Goal: Information Seeking & Learning: Learn about a topic

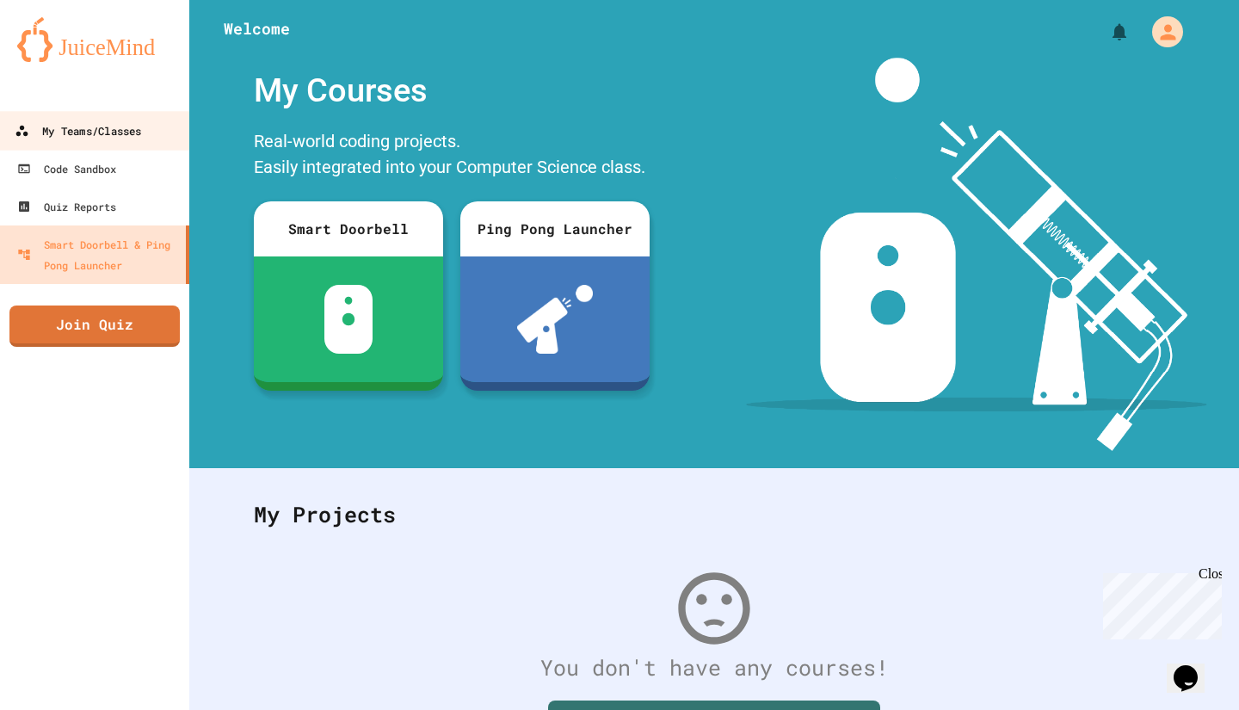
click at [137, 143] on link "My Teams/Classes" at bounding box center [94, 130] width 195 height 39
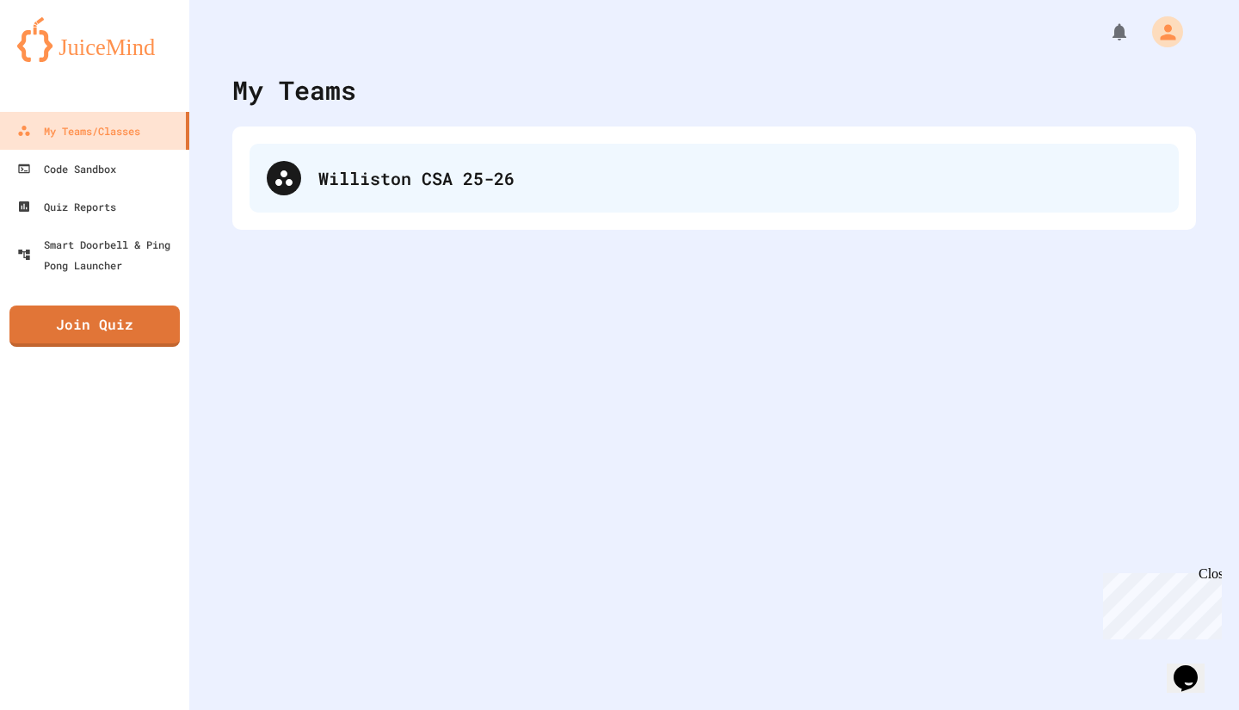
click at [336, 203] on div "Williston CSA 25-26" at bounding box center [714, 178] width 929 height 69
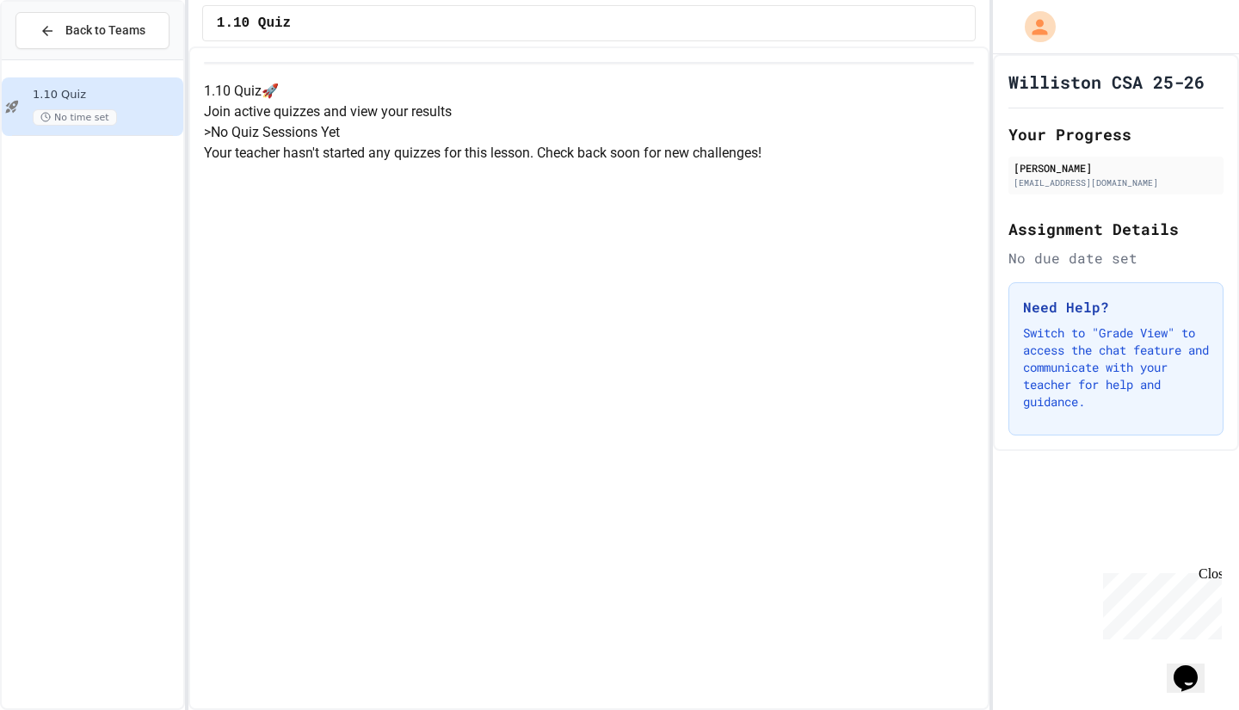
click at [153, 96] on span "1.10 Quiz" at bounding box center [106, 95] width 147 height 15
click at [508, 122] on p "Join active quizzes and view your results" at bounding box center [589, 112] width 770 height 21
click at [126, 83] on div "1.10 Quiz No time set" at bounding box center [93, 106] width 182 height 59
click at [432, 143] on h5 "> No Quiz Sessions Yet" at bounding box center [589, 132] width 770 height 21
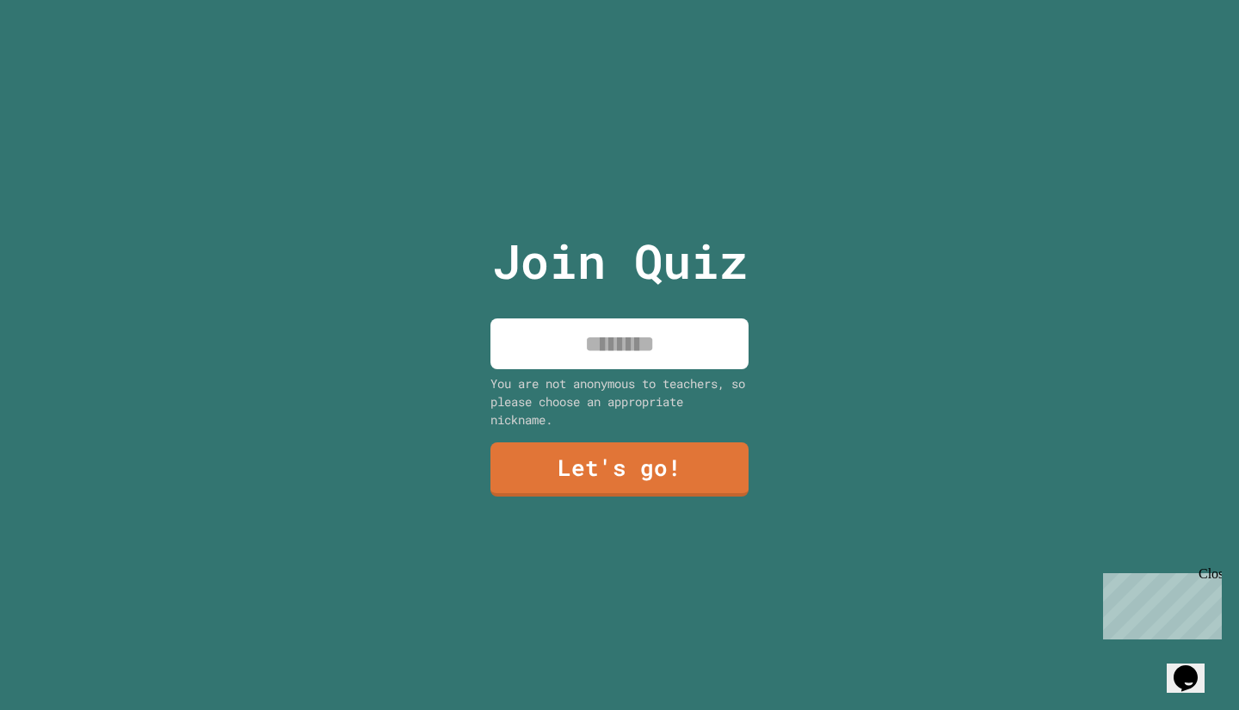
click at [665, 319] on input at bounding box center [619, 343] width 258 height 51
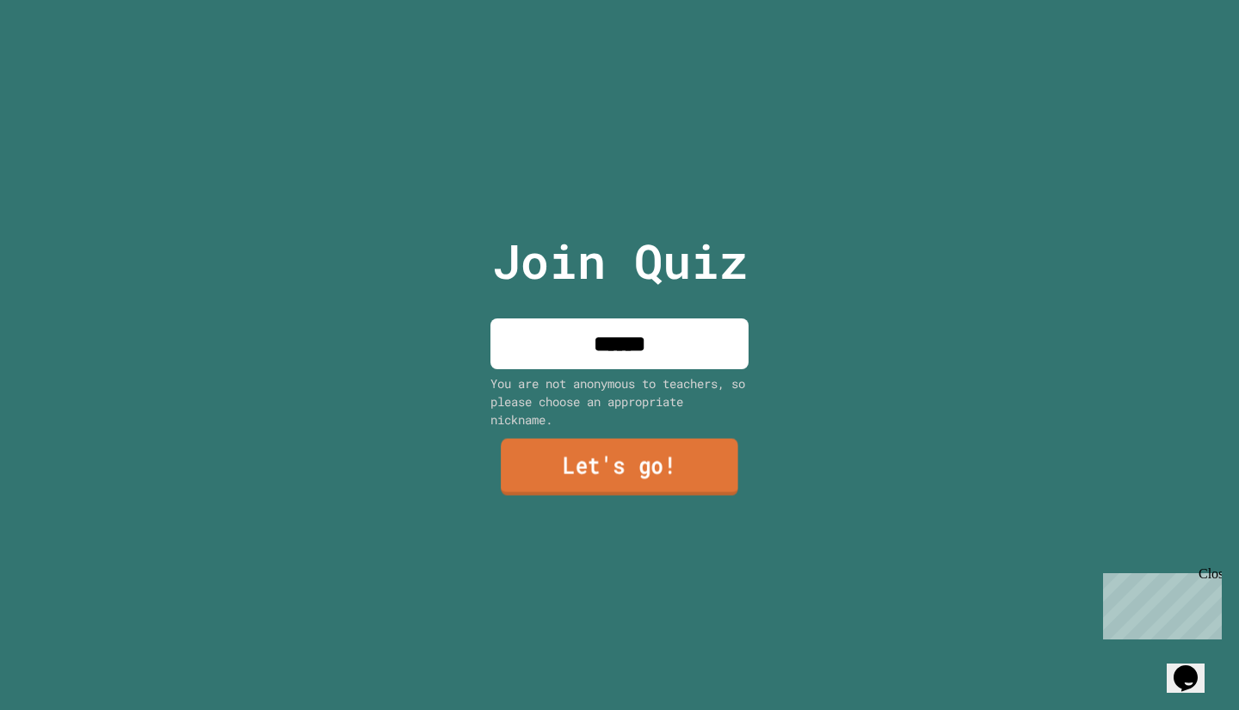
type input "******"
click at [618, 480] on link "Let's go!" at bounding box center [619, 467] width 237 height 57
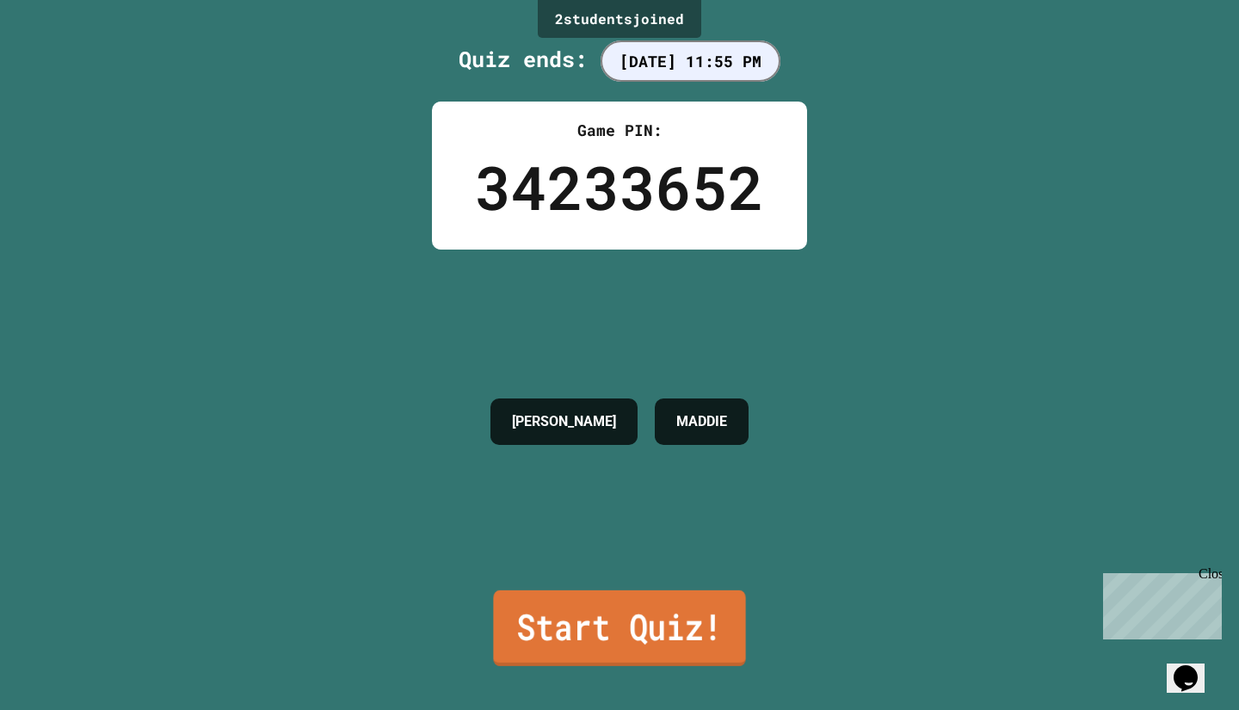
click at [601, 599] on link "Start Quiz!" at bounding box center [619, 628] width 252 height 76
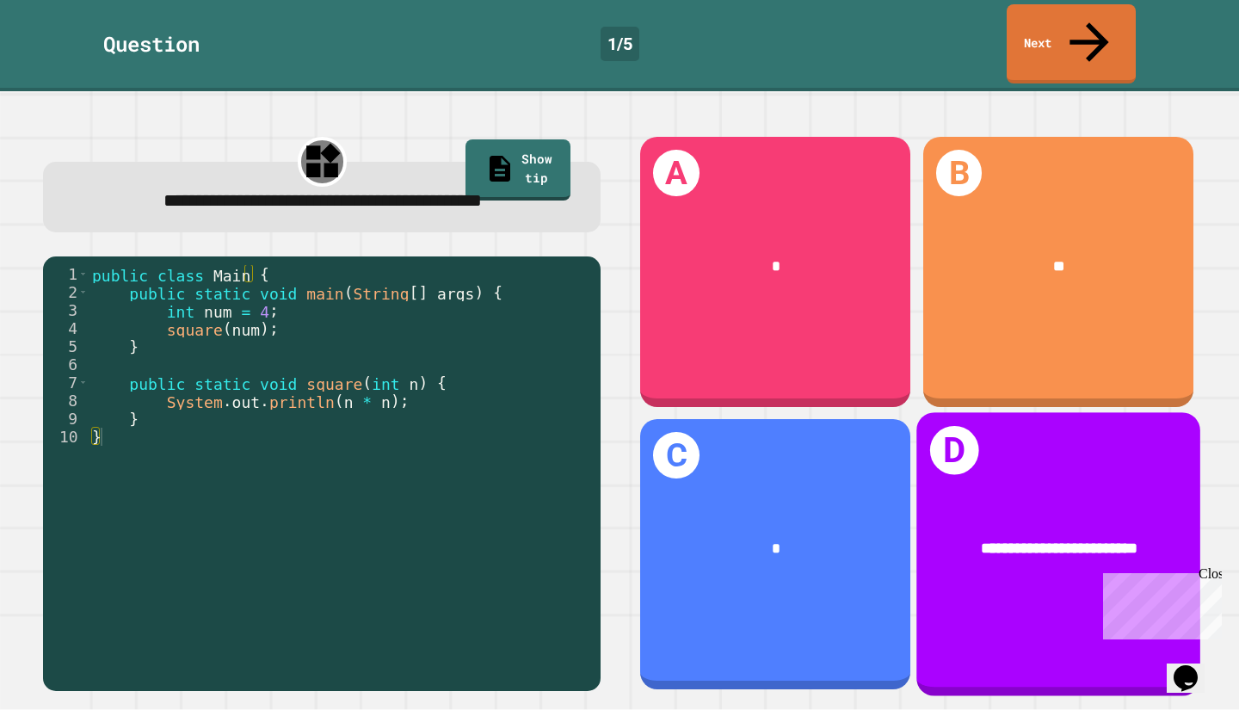
click at [980, 447] on div "**********" at bounding box center [1058, 553] width 284 height 283
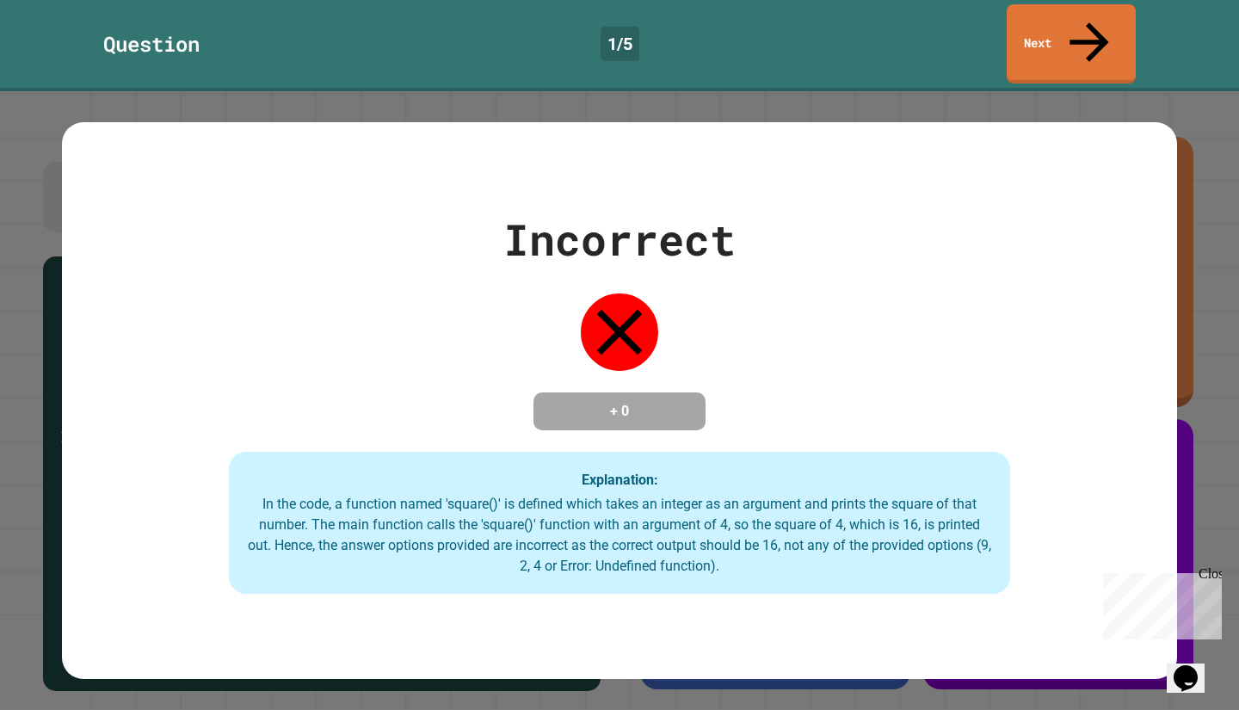
click at [1195, 454] on div "Incorrect + 0 Explanation: In the code, a function named 'square()' is defined …" at bounding box center [619, 400] width 1239 height 619
click at [1212, 569] on div "Close" at bounding box center [1210, 577] width 22 height 22
click at [1051, 21] on link "Next" at bounding box center [1071, 42] width 128 height 83
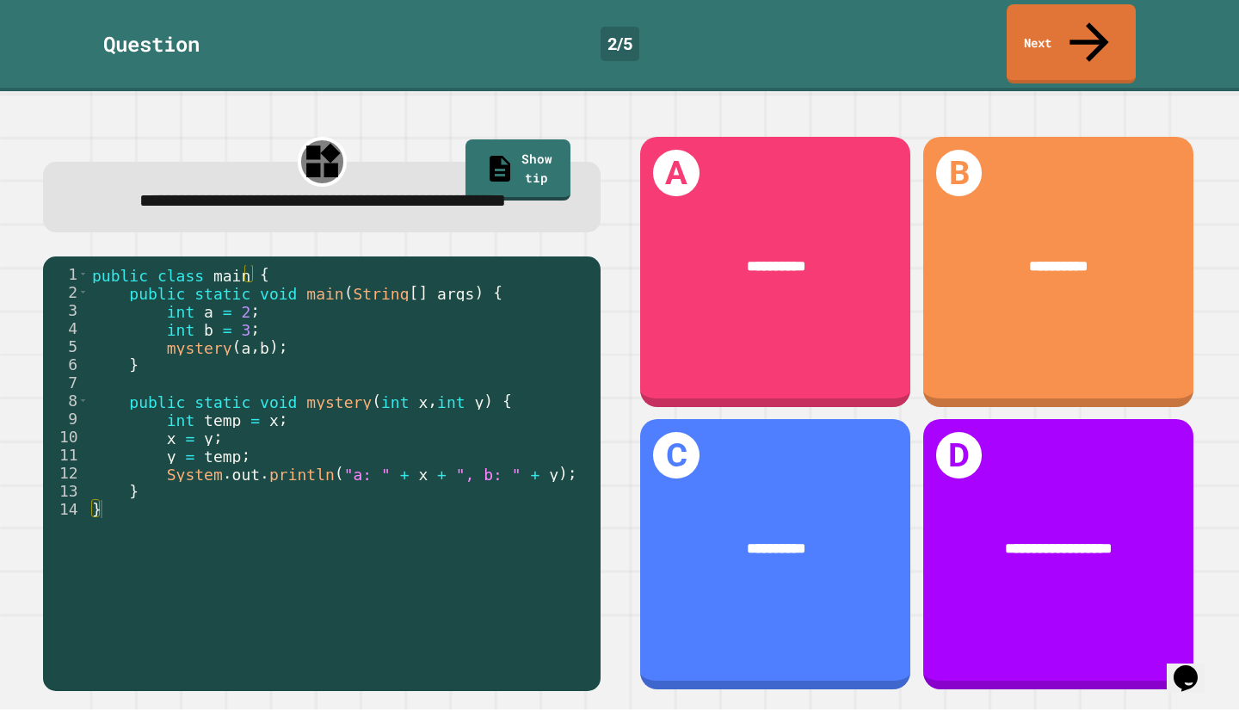
click at [512, 139] on link "Show tip" at bounding box center [518, 169] width 105 height 60
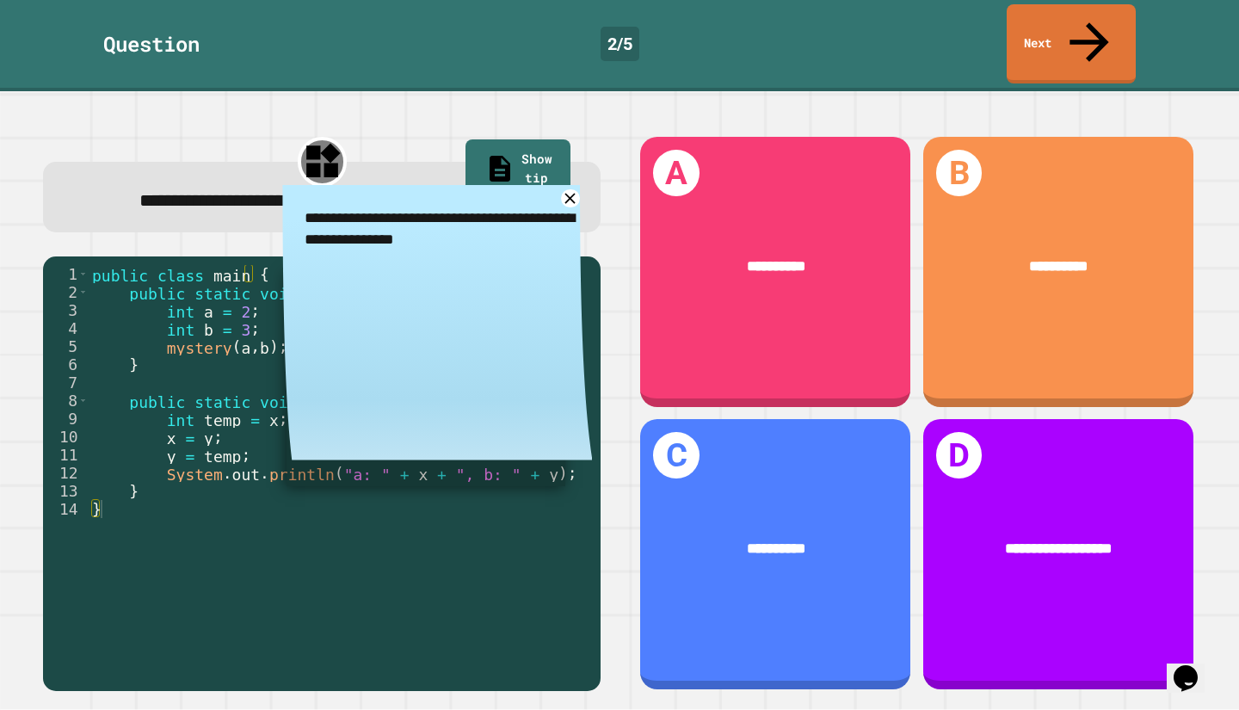
click at [565, 193] on icon at bounding box center [570, 198] width 11 height 11
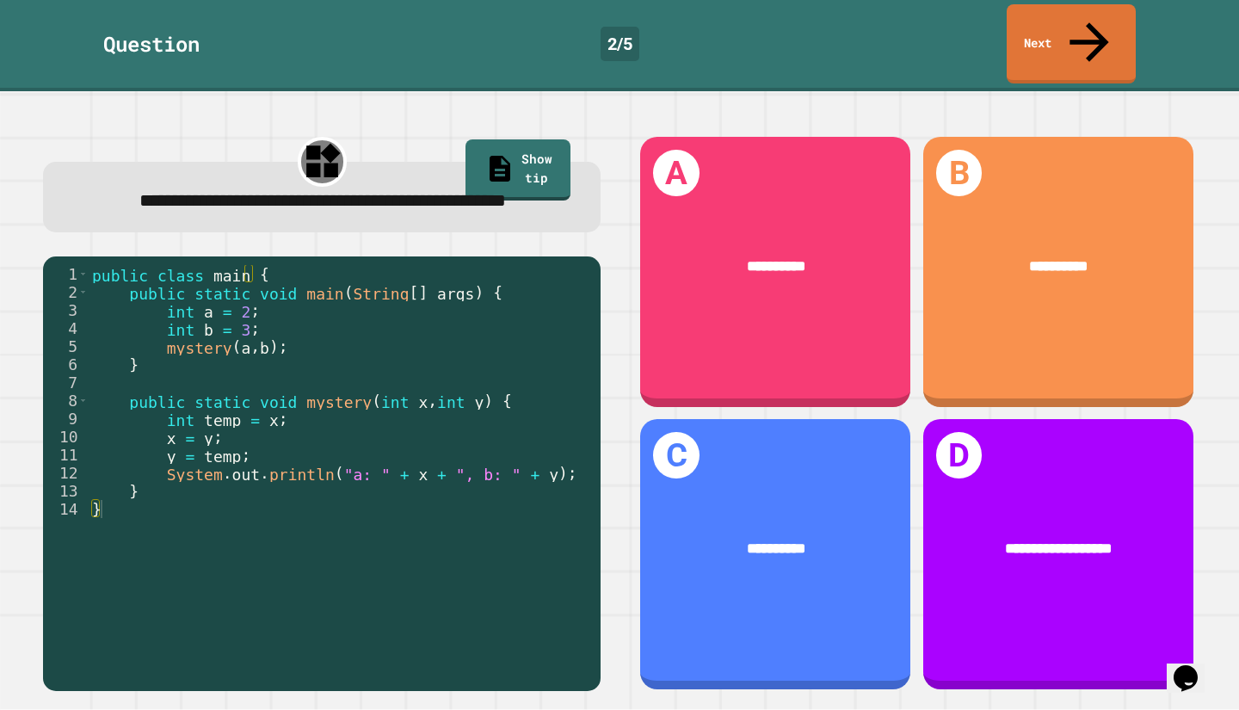
click at [1107, 608] on div "**********" at bounding box center [1058, 554] width 270 height 270
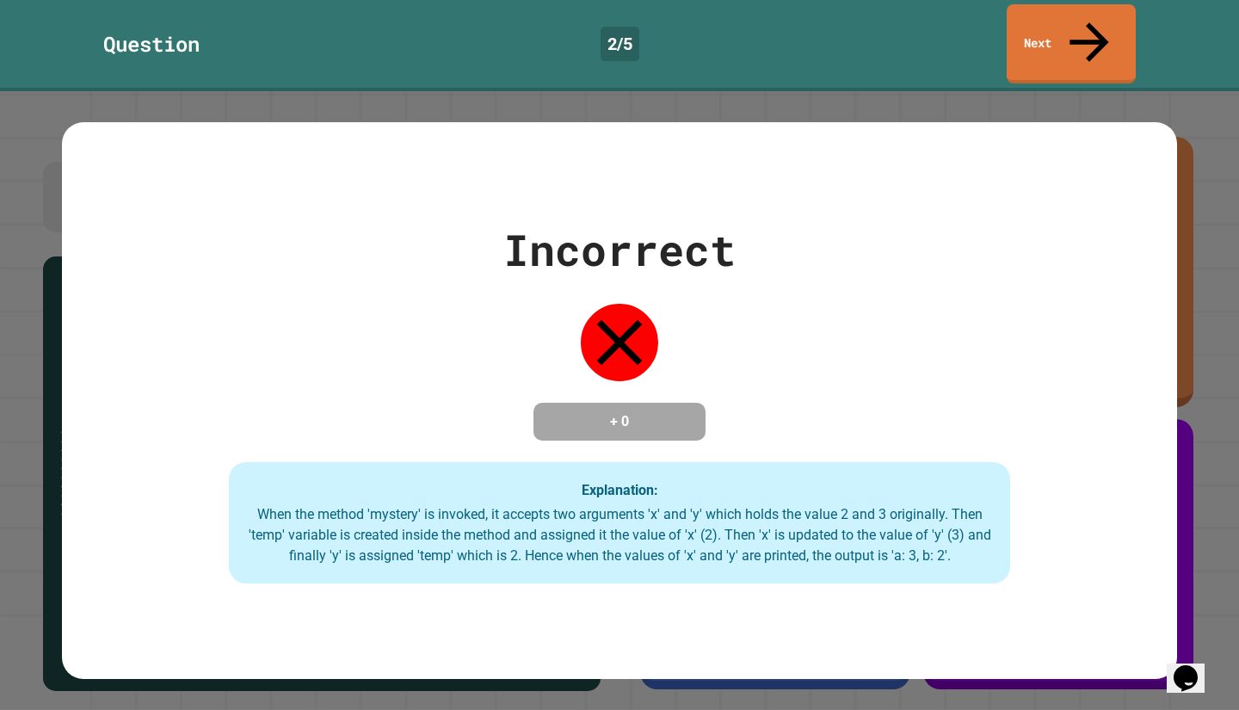
click at [1101, 40] on link "Next" at bounding box center [1071, 43] width 129 height 79
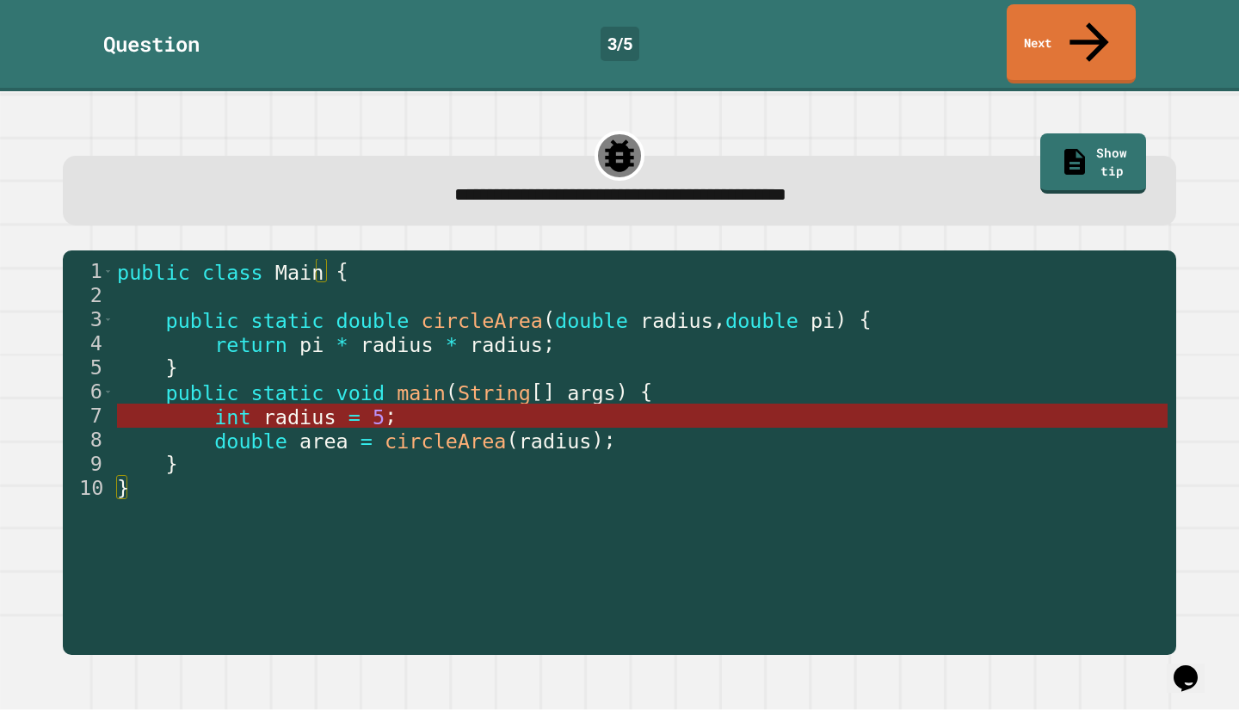
click at [214, 405] on span "int" at bounding box center [232, 417] width 36 height 24
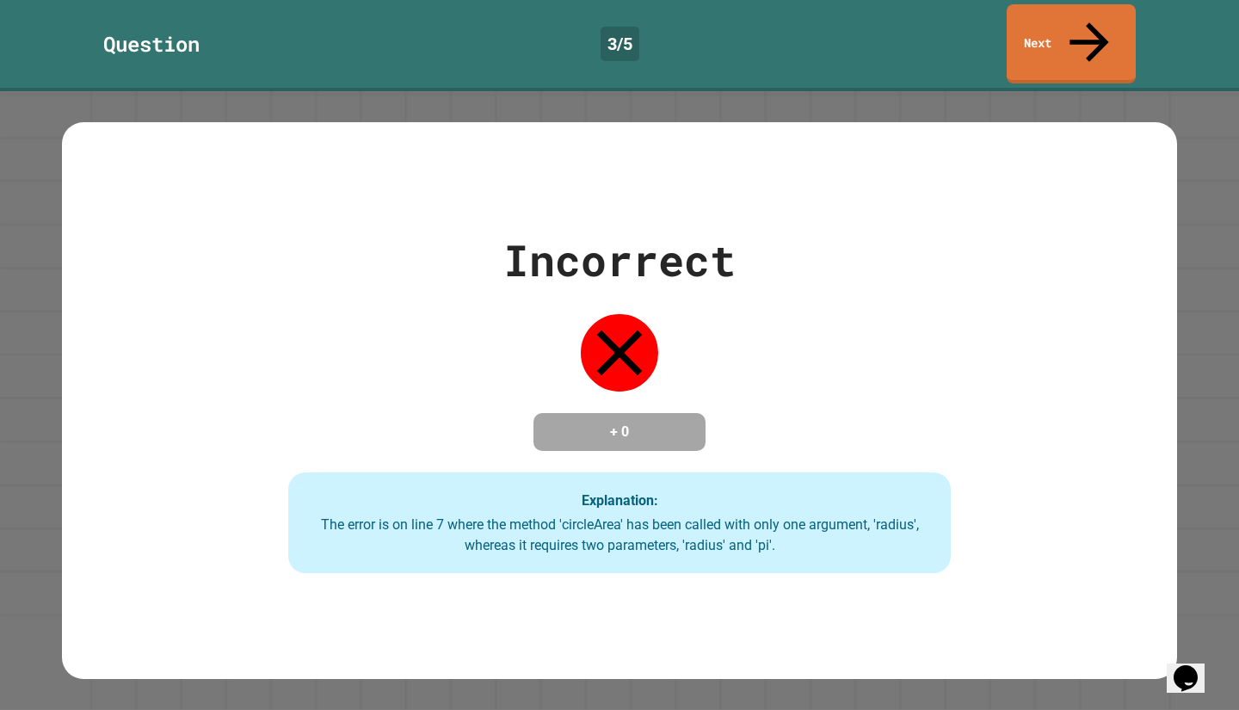
click at [1089, 33] on link "Next" at bounding box center [1071, 43] width 129 height 79
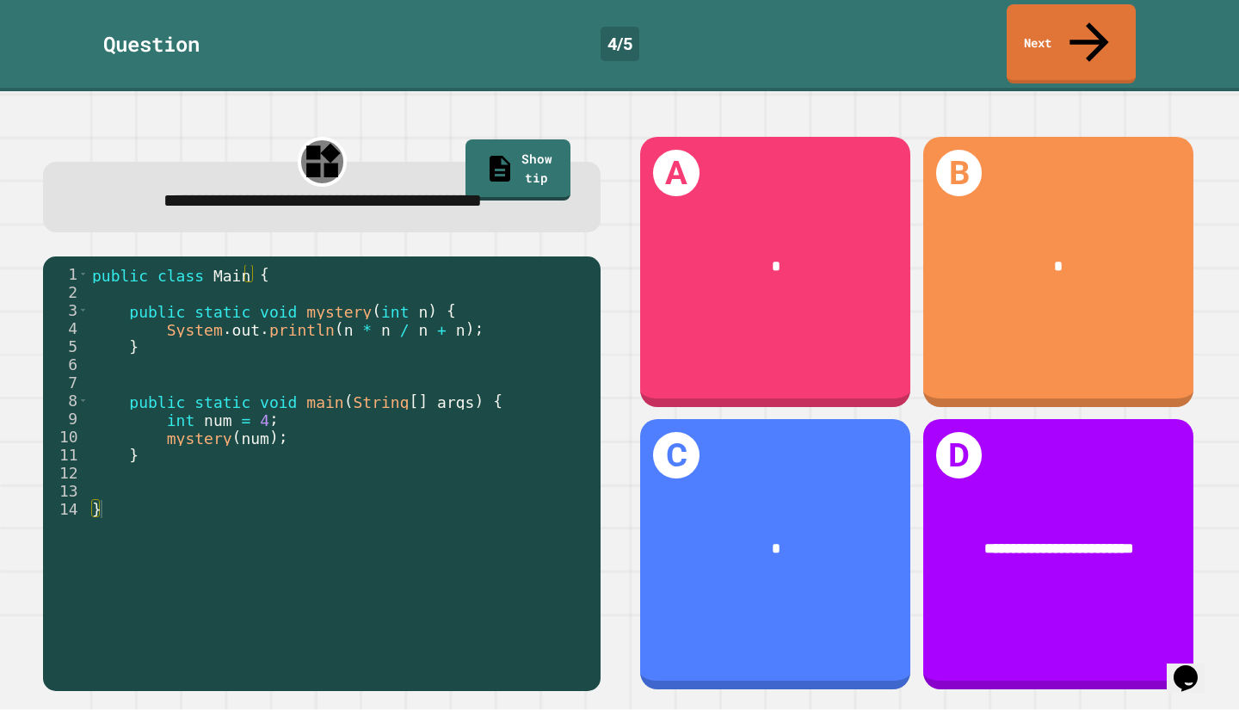
click at [1101, 309] on div "B *" at bounding box center [1058, 272] width 270 height 270
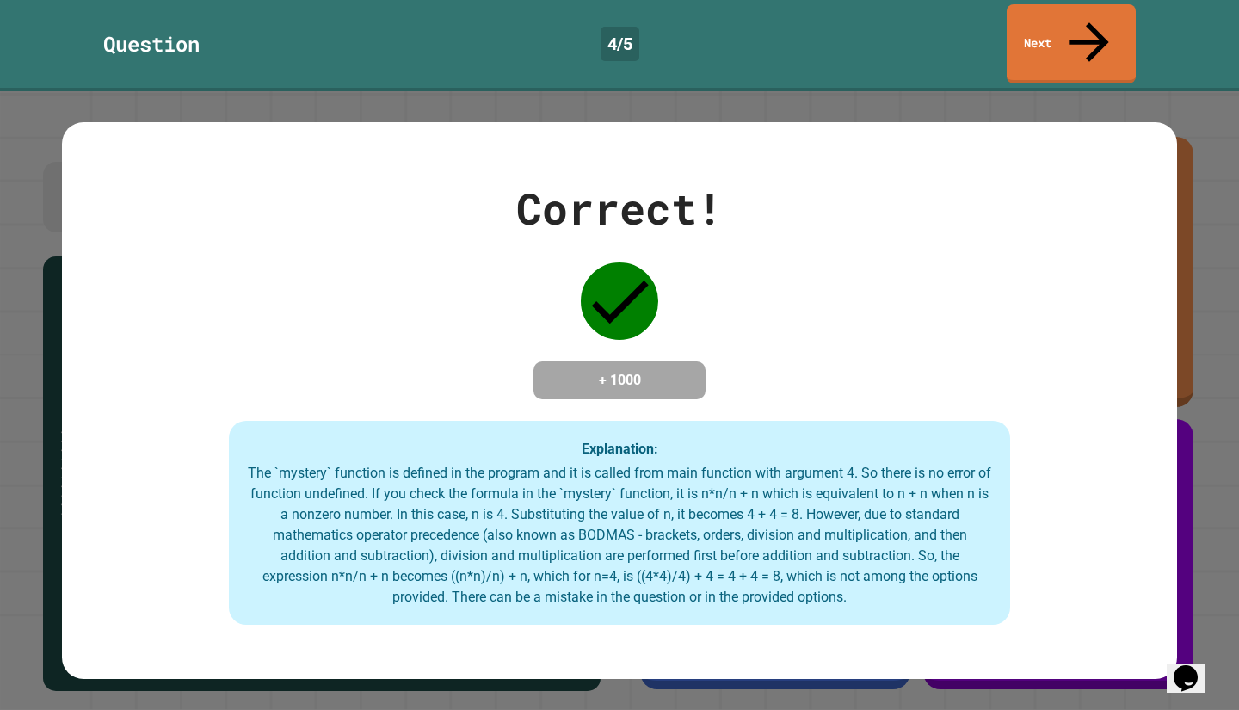
click at [1195, 292] on div "Correct! + 1000 Explanation: The `mystery` function is defined in the program a…" at bounding box center [619, 400] width 1239 height 619
click at [1125, 35] on link "Next" at bounding box center [1071, 43] width 129 height 79
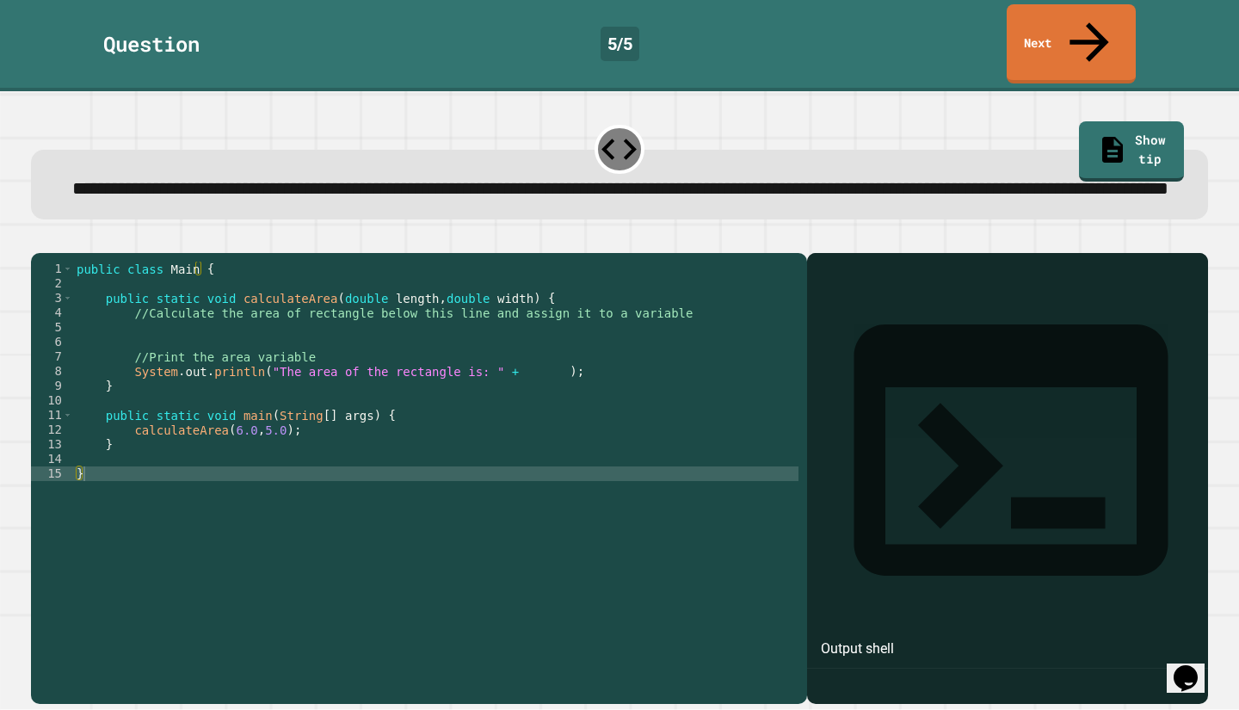
click at [148, 335] on div "public class Main { public static void calculateArea ( double length , double w…" at bounding box center [435, 467] width 725 height 410
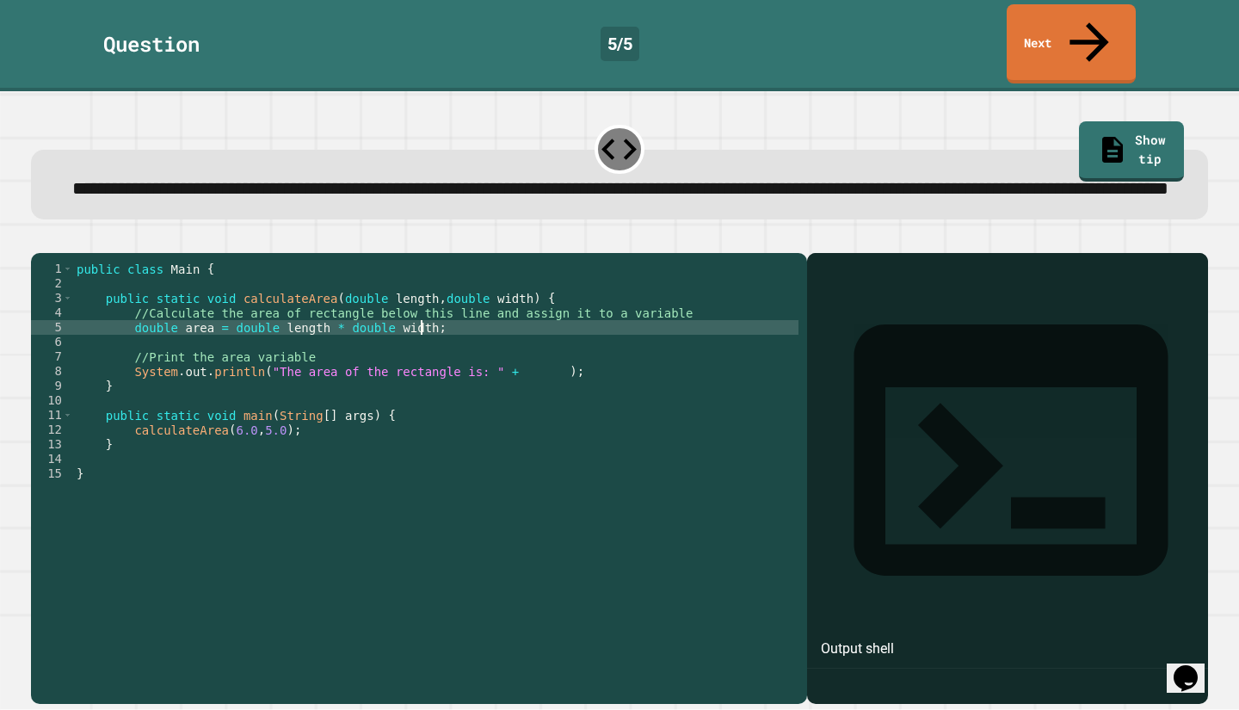
scroll to position [0, 23]
click at [244, 345] on div "public class Main { public static void calculateArea ( double length , double w…" at bounding box center [435, 467] width 725 height 410
click at [311, 341] on div "public class Main { public static void calculateArea ( double length , double w…" at bounding box center [435, 467] width 725 height 410
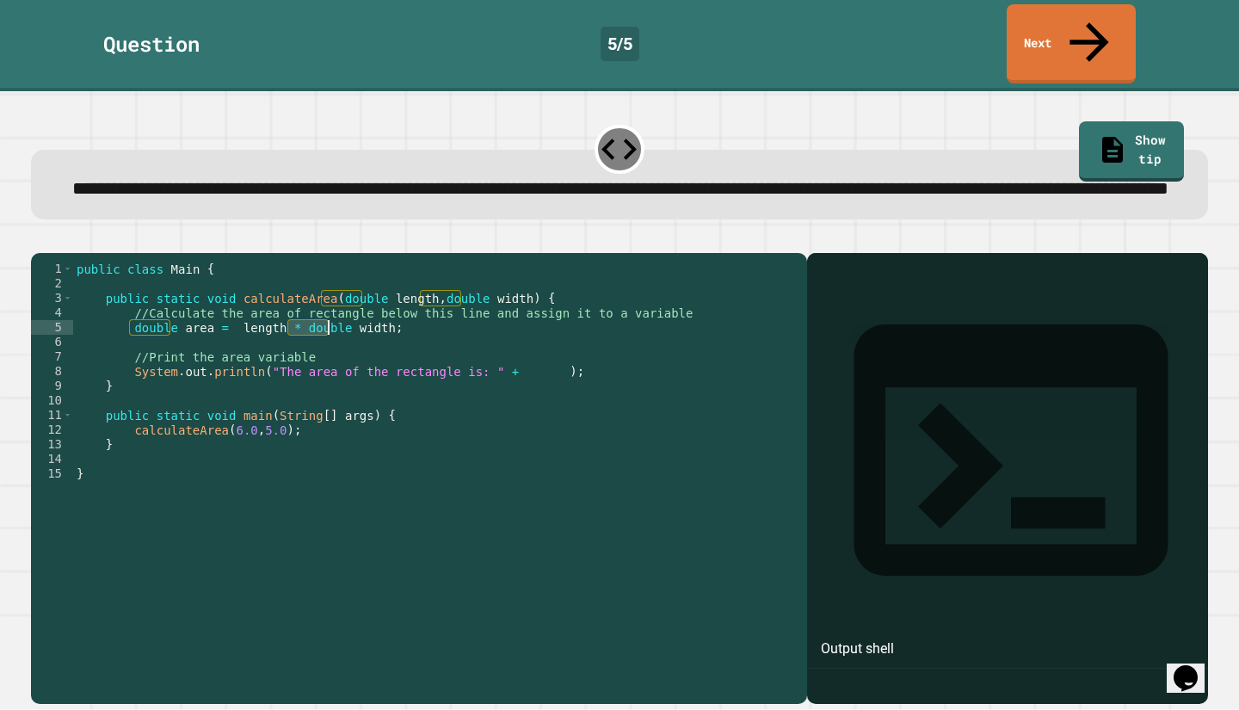
click at [311, 341] on div "public class Main { public static void calculateArea ( double length , double w…" at bounding box center [435, 467] width 725 height 410
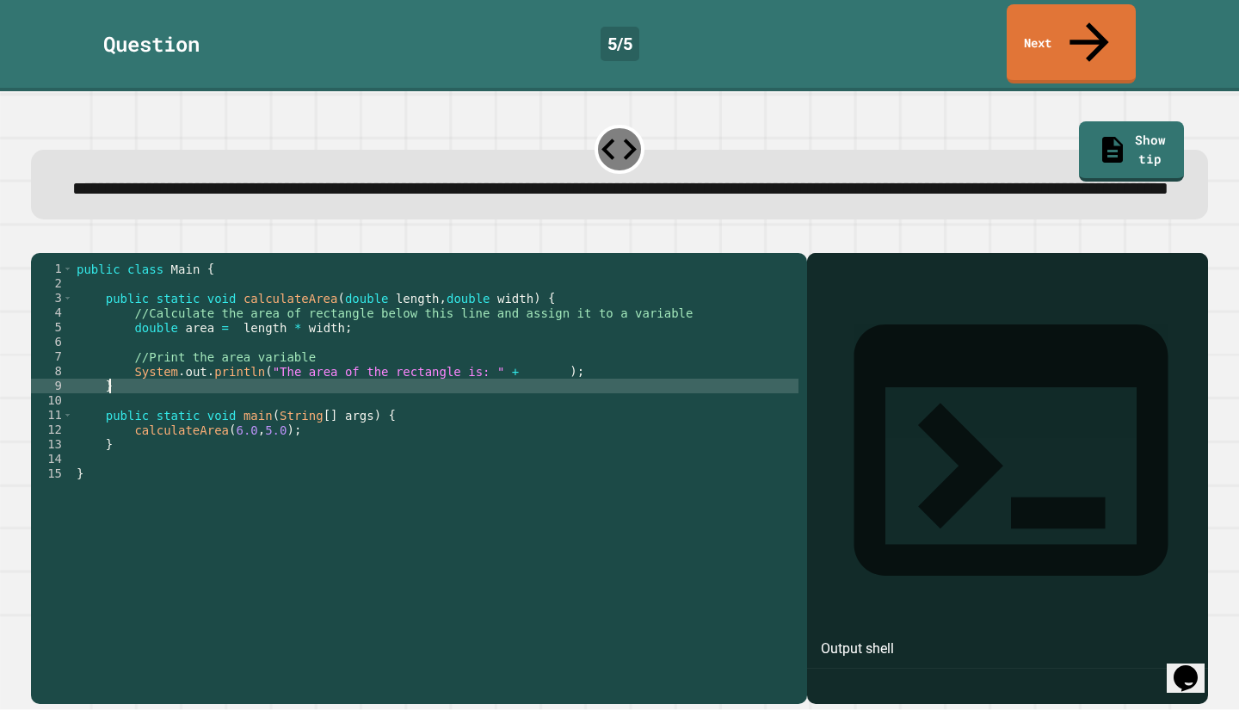
click at [324, 397] on div "public class Main { public static void calculateArea ( double length , double w…" at bounding box center [435, 467] width 725 height 410
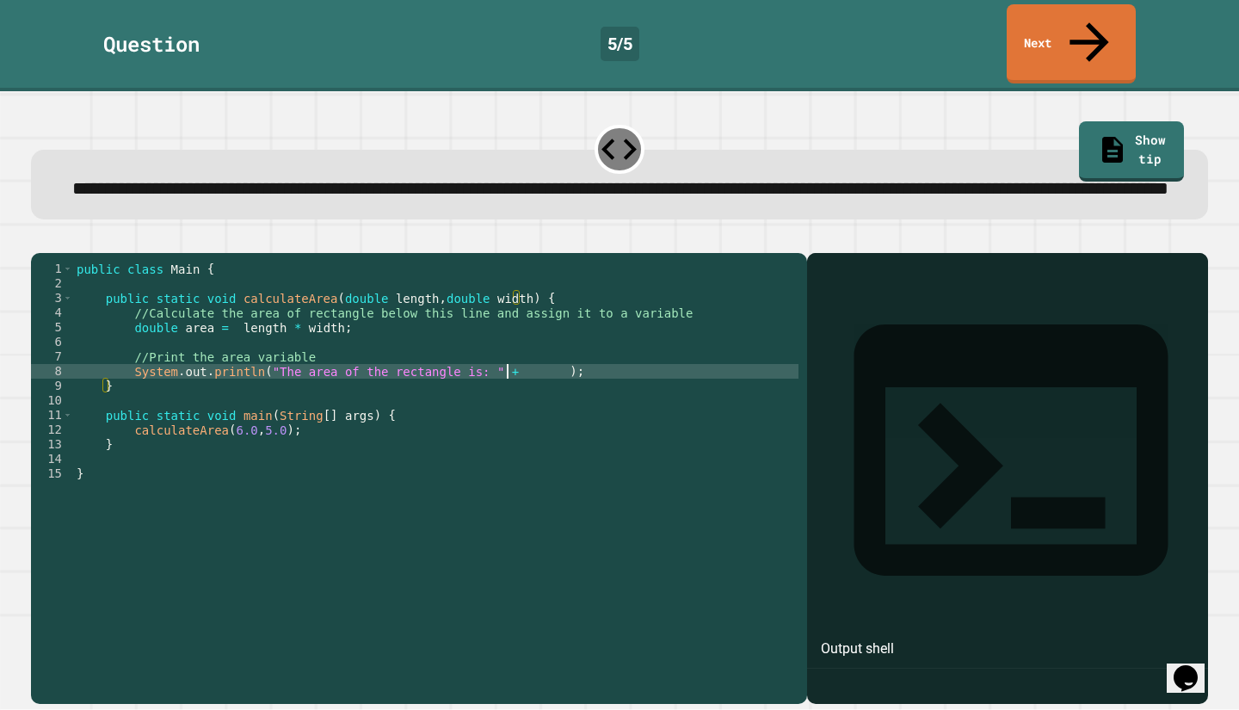
click at [507, 389] on div "public class Main { public static void calculateArea ( double length , double w…" at bounding box center [435, 467] width 725 height 410
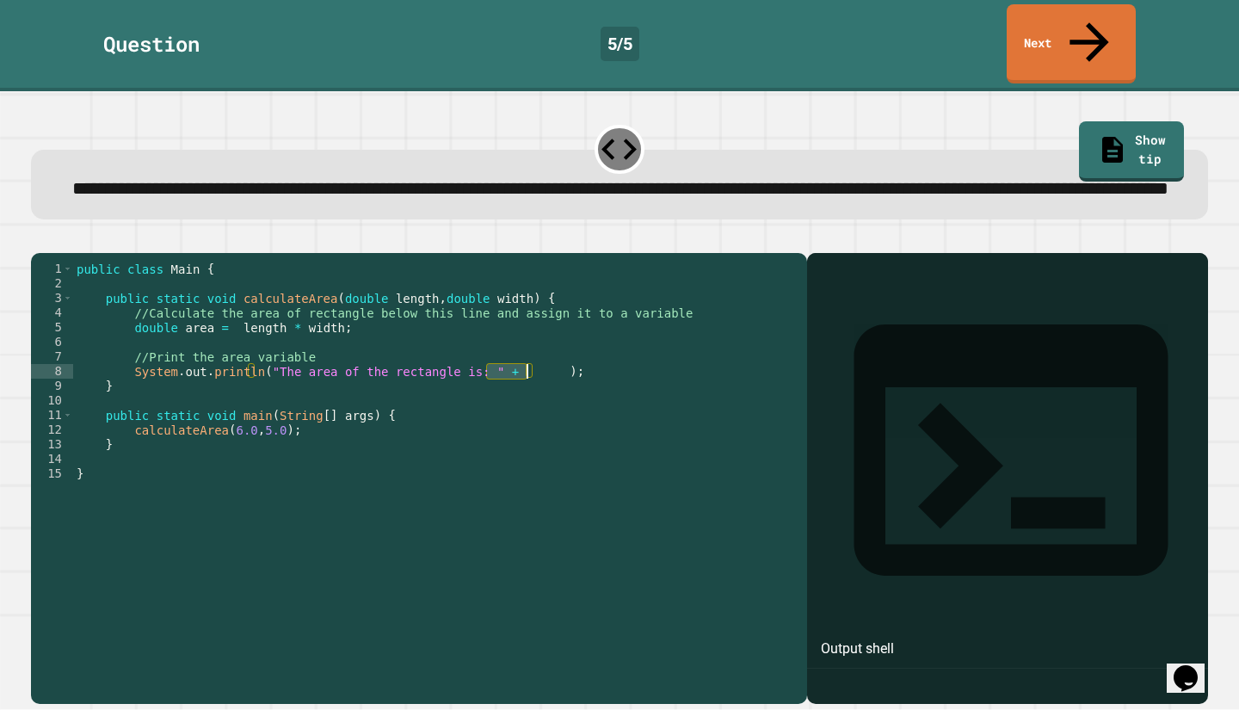
click at [507, 389] on div "public class Main { public static void calculateArea ( double length , double w…" at bounding box center [435, 467] width 725 height 410
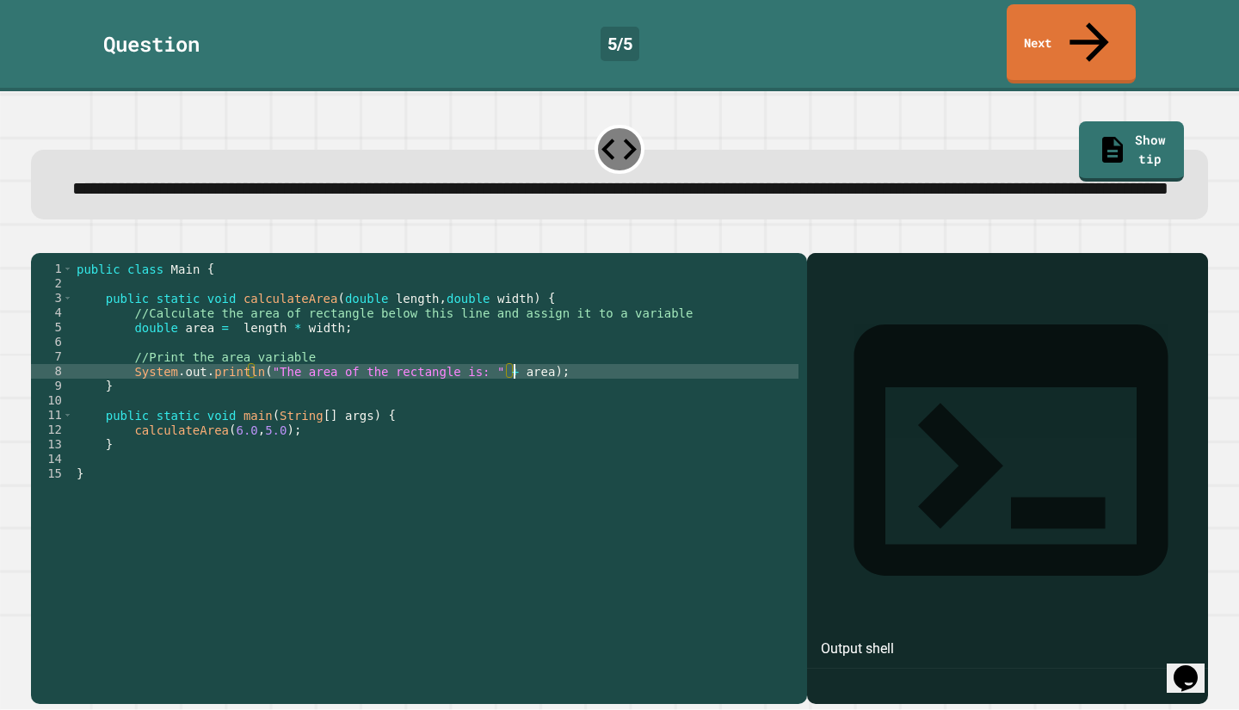
scroll to position [0, 31]
type textarea "**********"
click at [40, 238] on icon "button" at bounding box center [40, 238] width 0 height 0
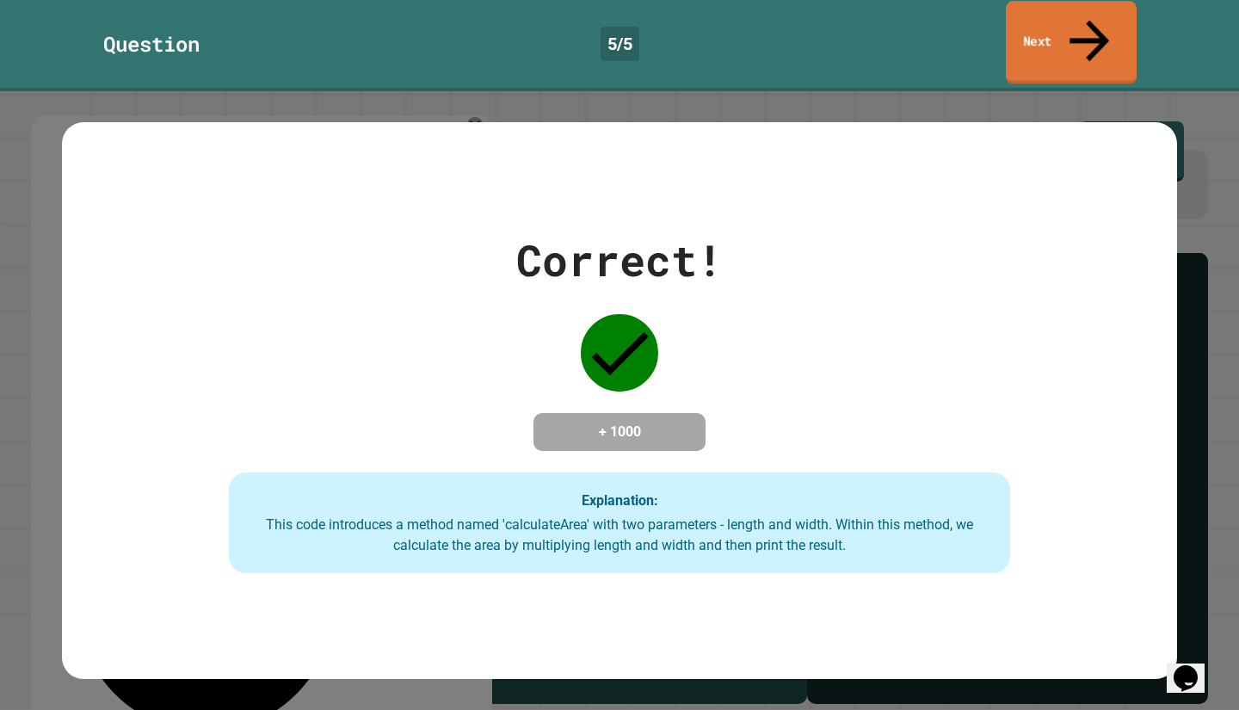
click at [1047, 31] on link "Next" at bounding box center [1071, 42] width 131 height 83
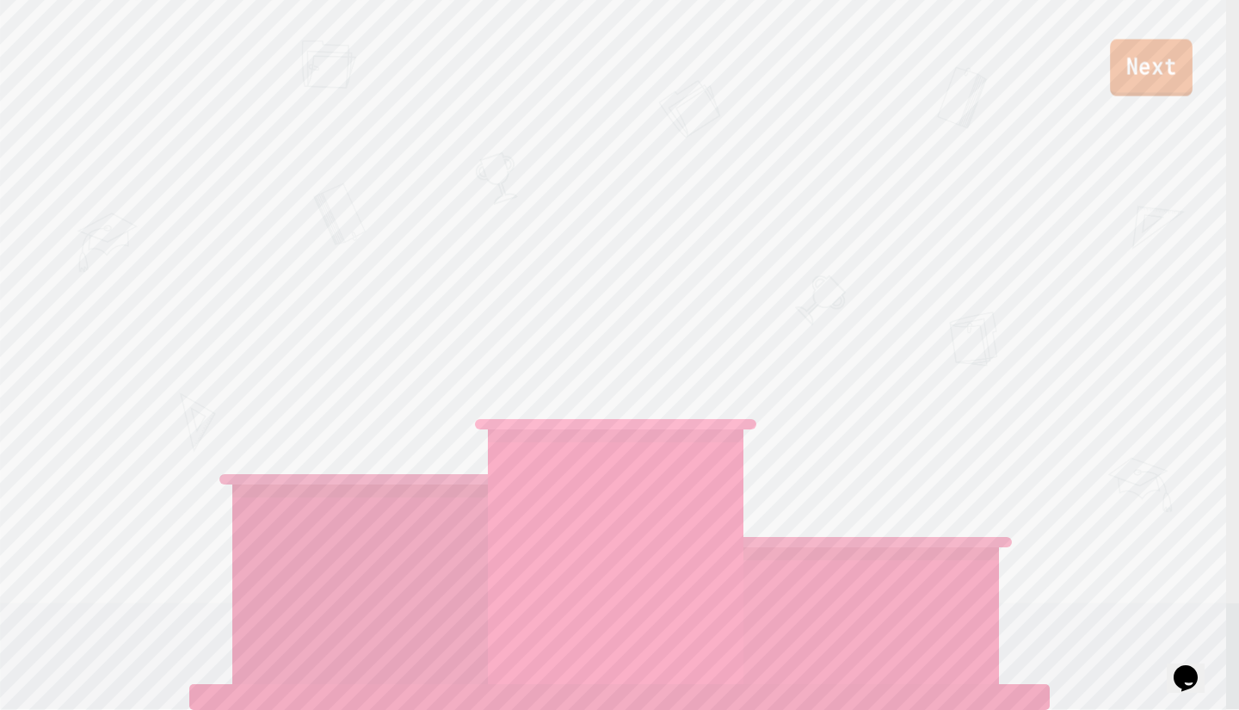
click at [1121, 84] on link "Next" at bounding box center [1151, 68] width 83 height 57
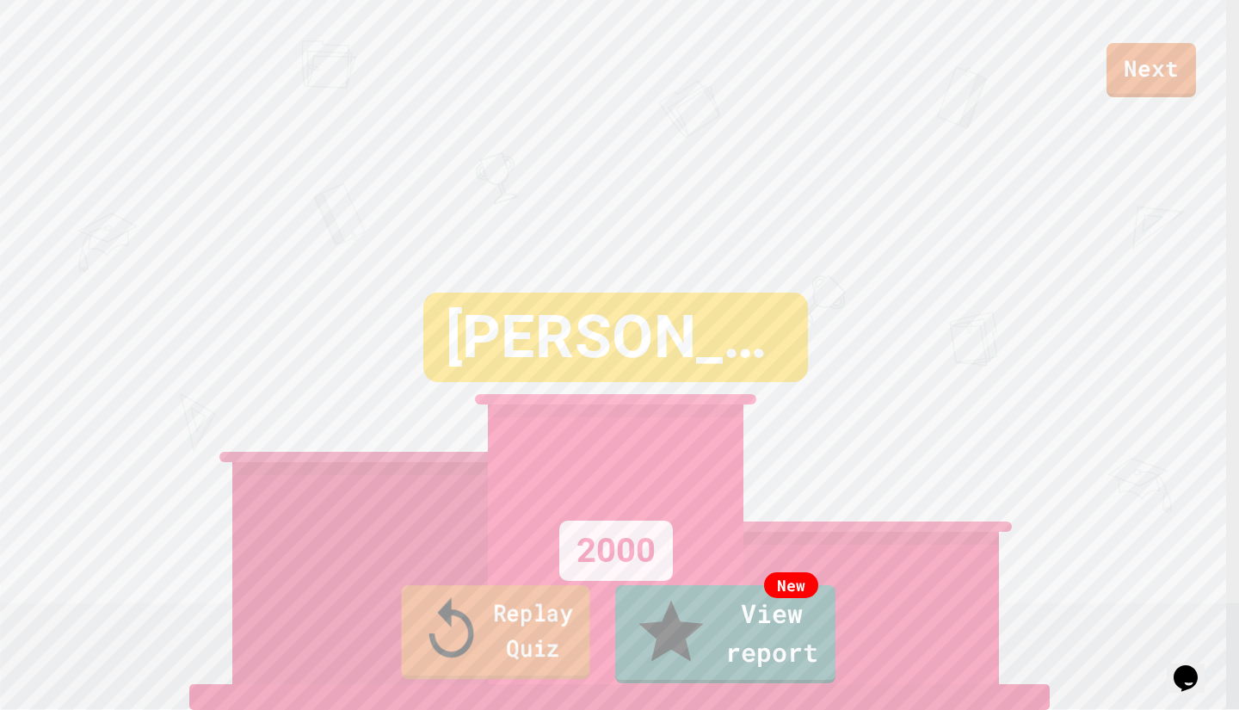
click at [540, 655] on link "Replay Quiz" at bounding box center [495, 632] width 188 height 94
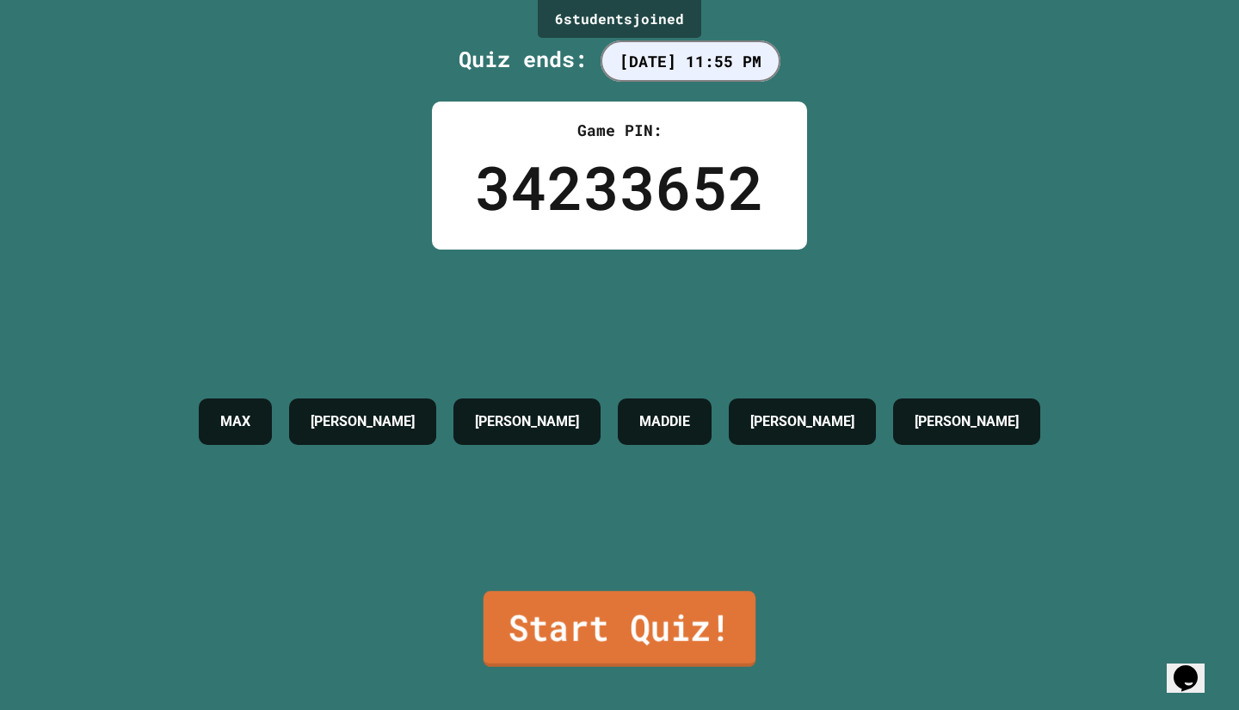
click at [560, 621] on link "Start Quiz!" at bounding box center [620, 629] width 272 height 76
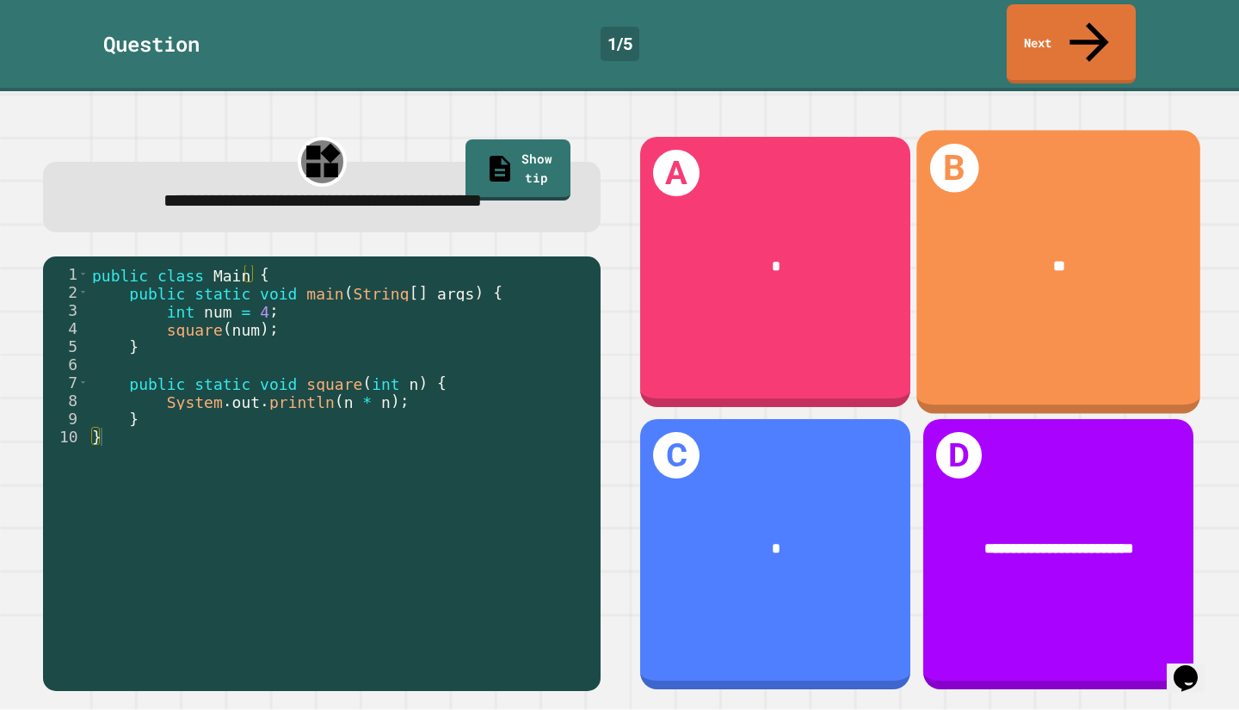
click at [1007, 254] on div "**" at bounding box center [1058, 267] width 284 height 85
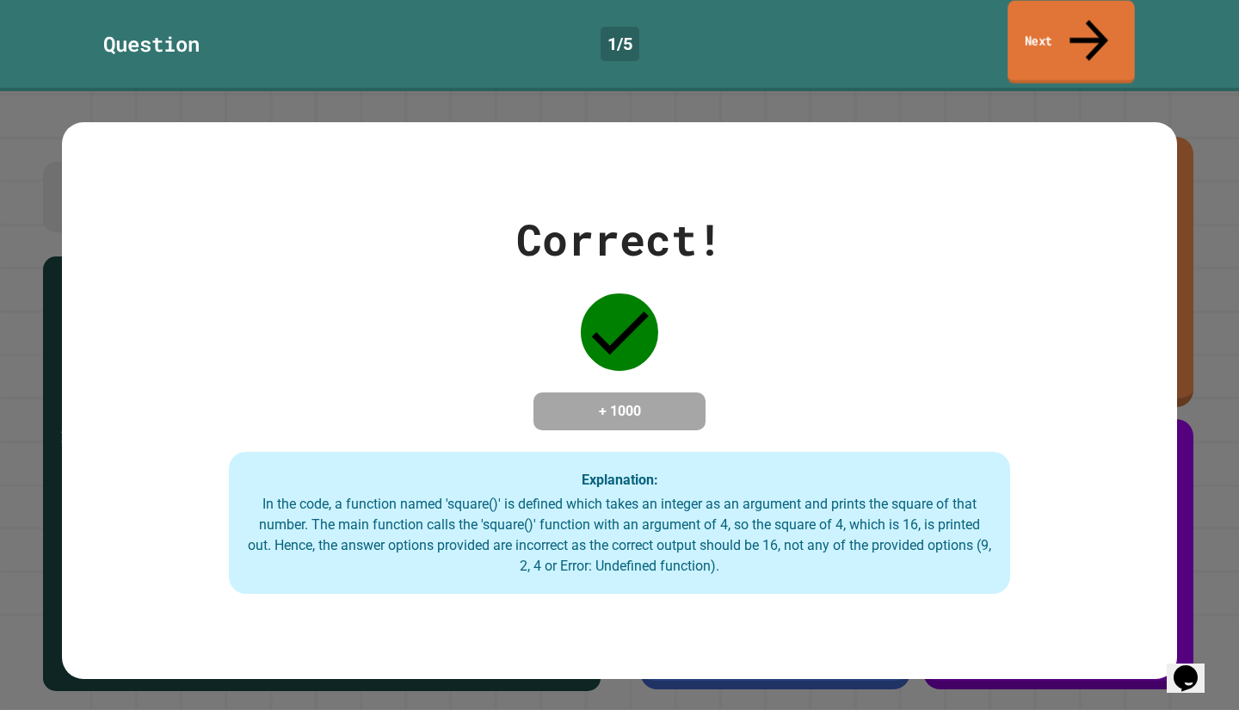
click at [1055, 36] on link "Next" at bounding box center [1071, 42] width 127 height 83
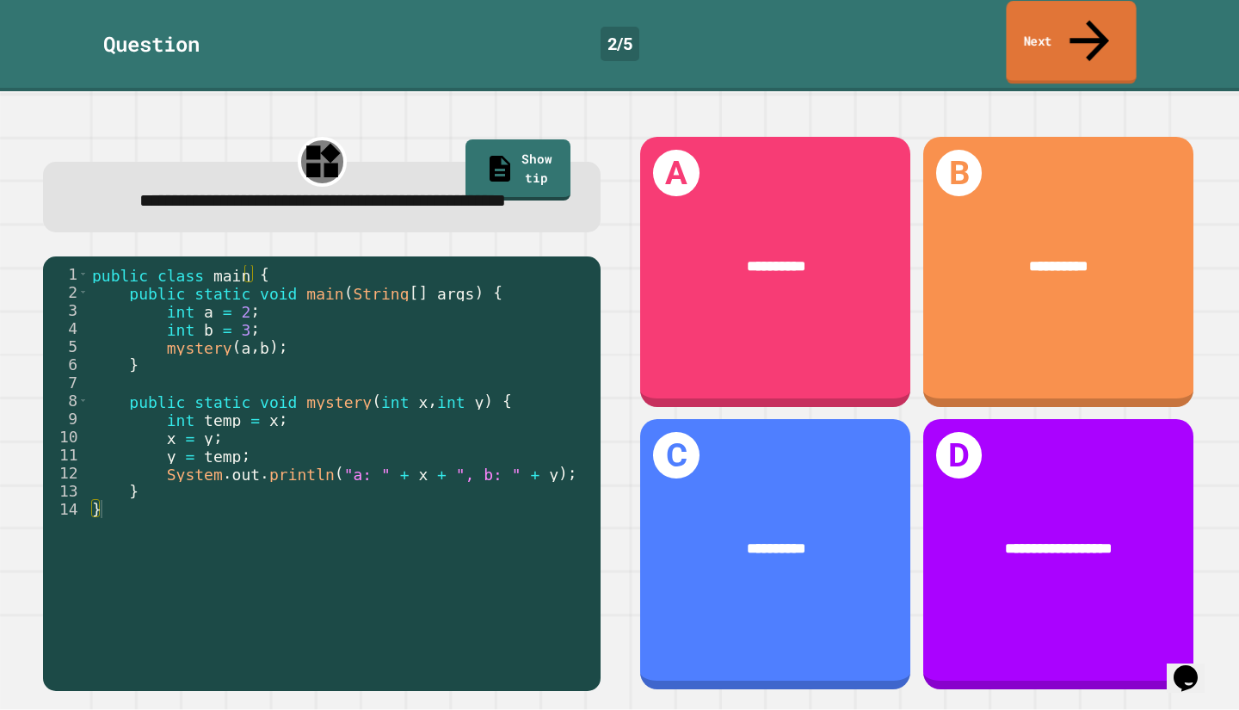
click at [1065, 32] on link "Next" at bounding box center [1071, 42] width 130 height 83
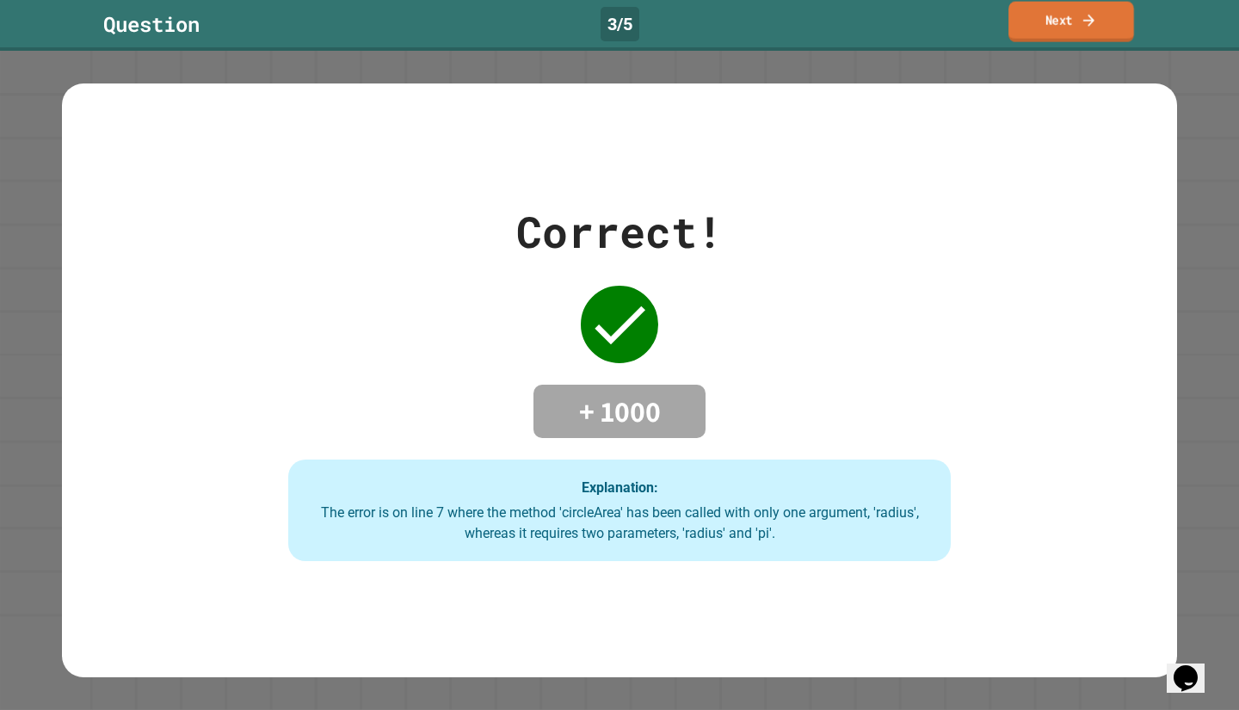
click at [1060, 20] on link "Next" at bounding box center [1071, 22] width 126 height 40
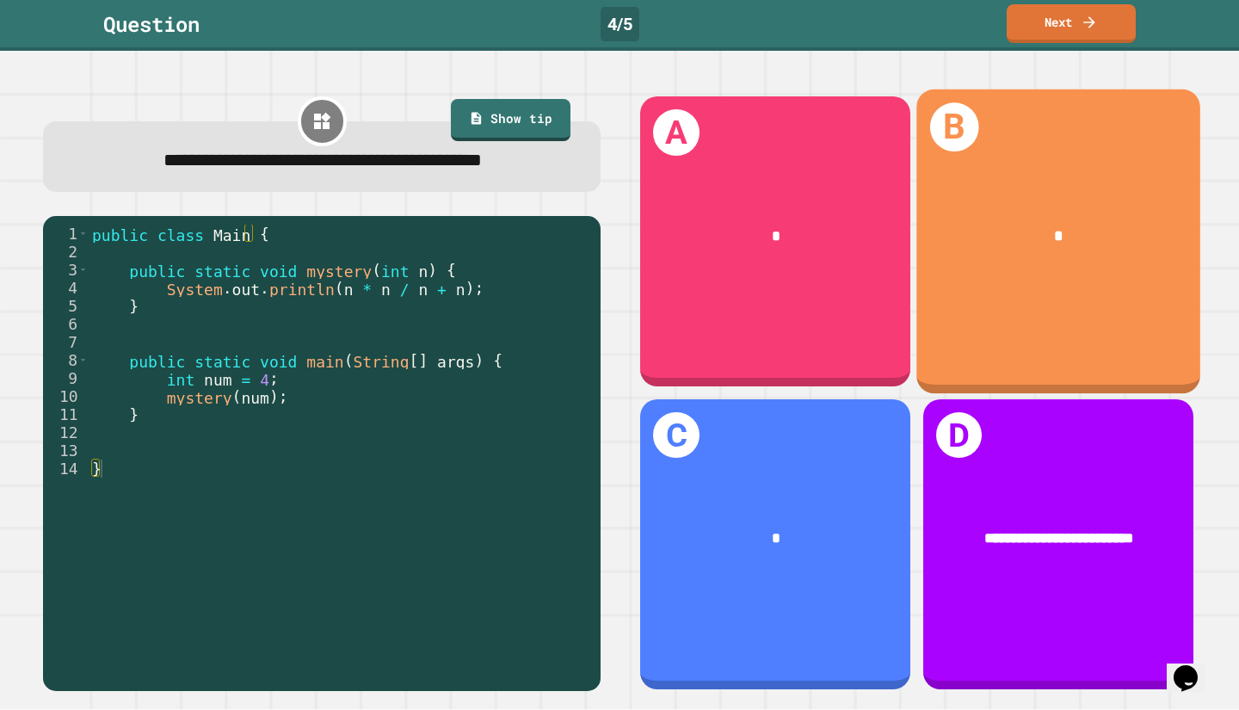
click at [1018, 194] on div "*" at bounding box center [1058, 236] width 284 height 85
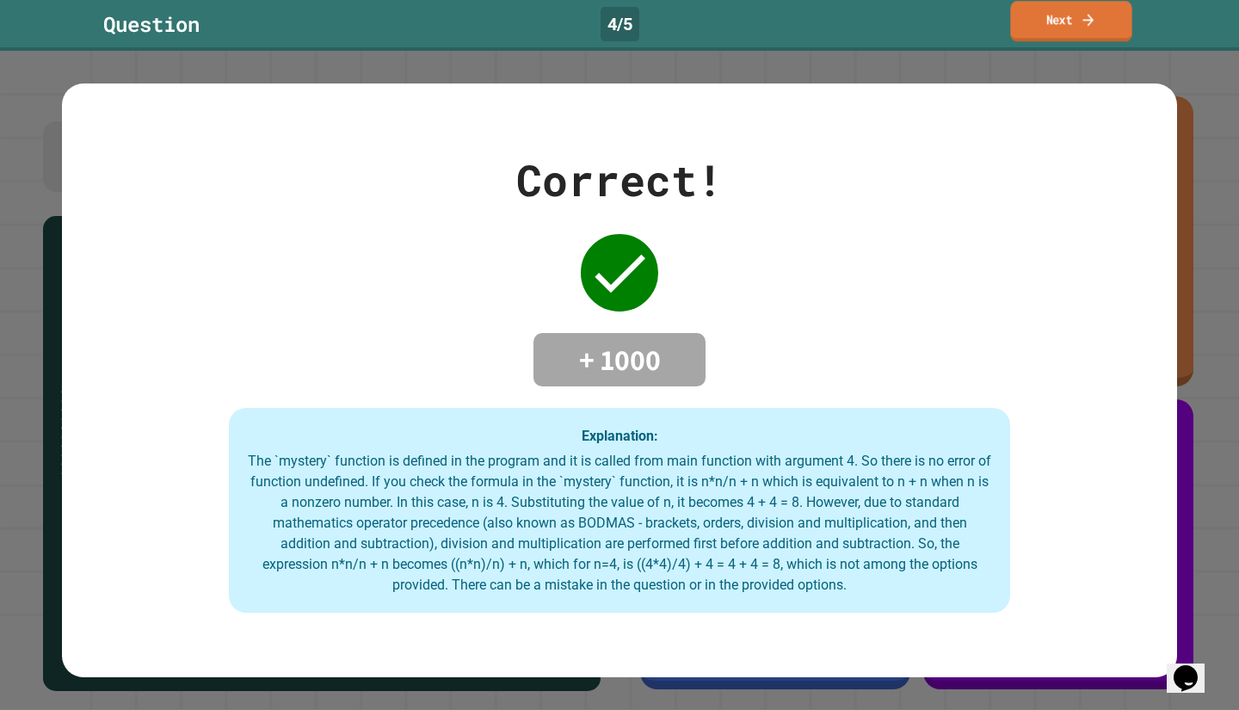
click at [1021, 31] on link "Next" at bounding box center [1070, 21] width 121 height 40
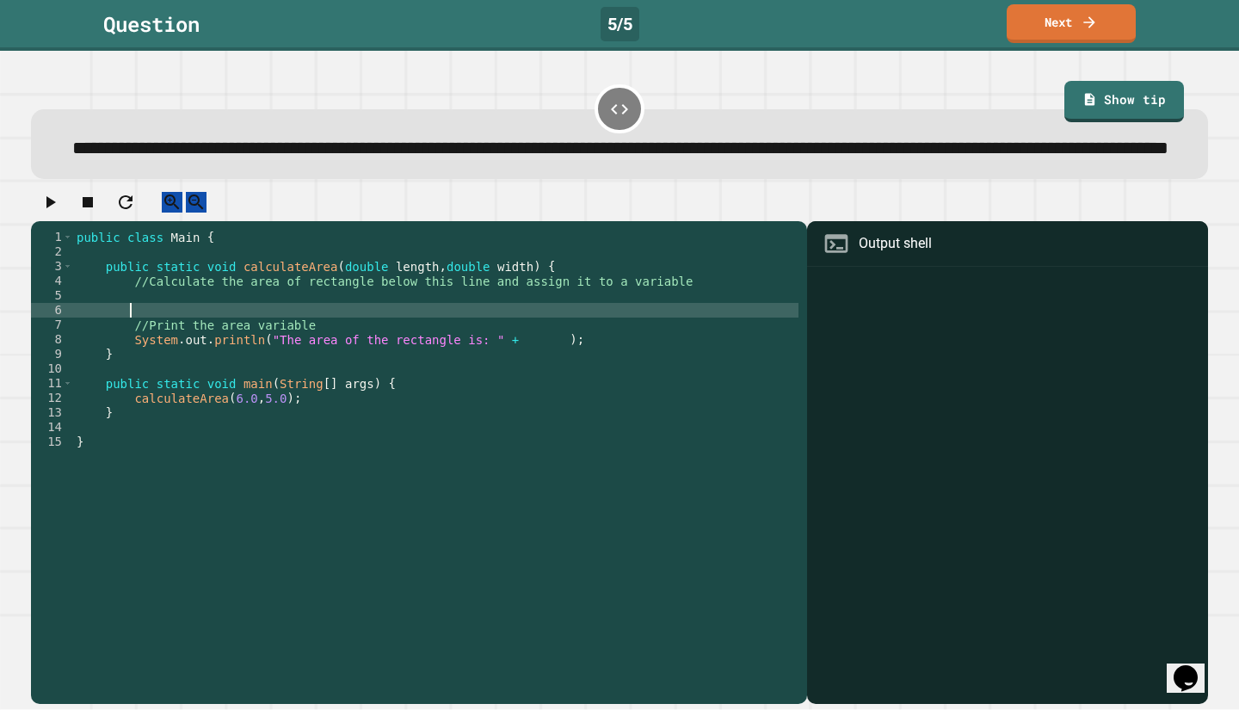
click at [200, 352] on div "public class Main { public static void calculateArea ( double length , double w…" at bounding box center [435, 435] width 725 height 410
click at [179, 344] on div "public class Main { public static void calculateArea ( double length , double w…" at bounding box center [435, 435] width 725 height 410
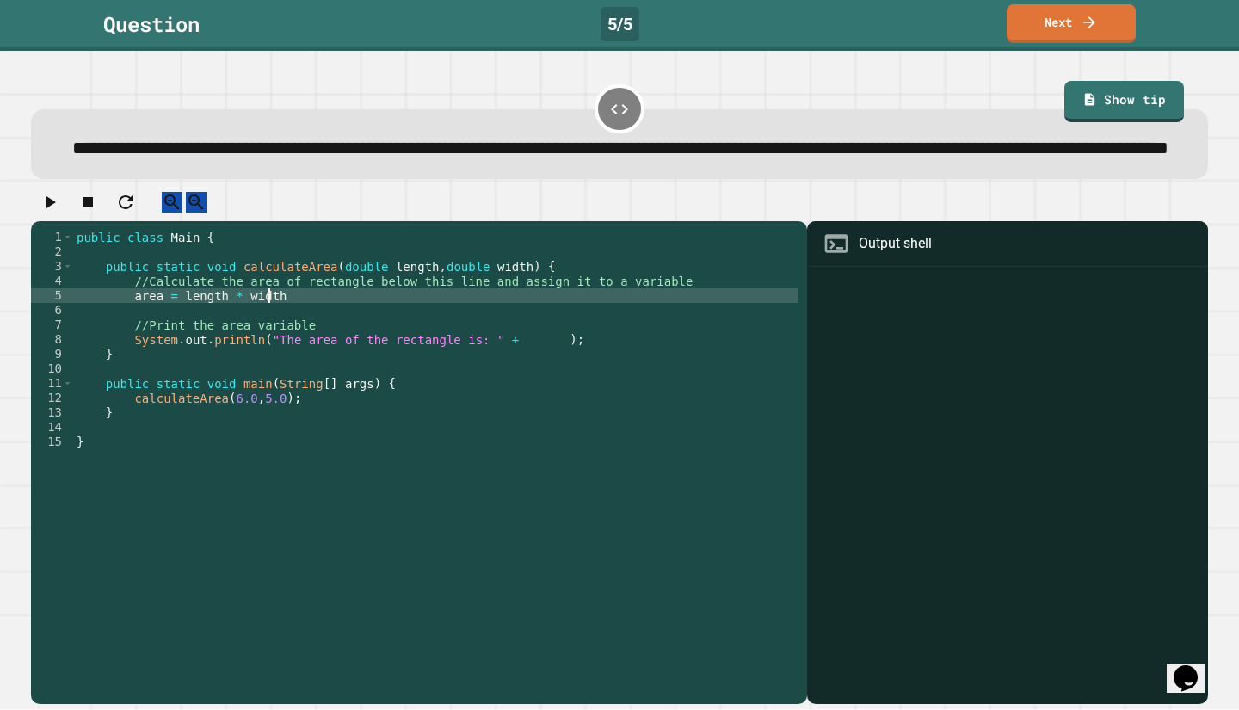
scroll to position [0, 14]
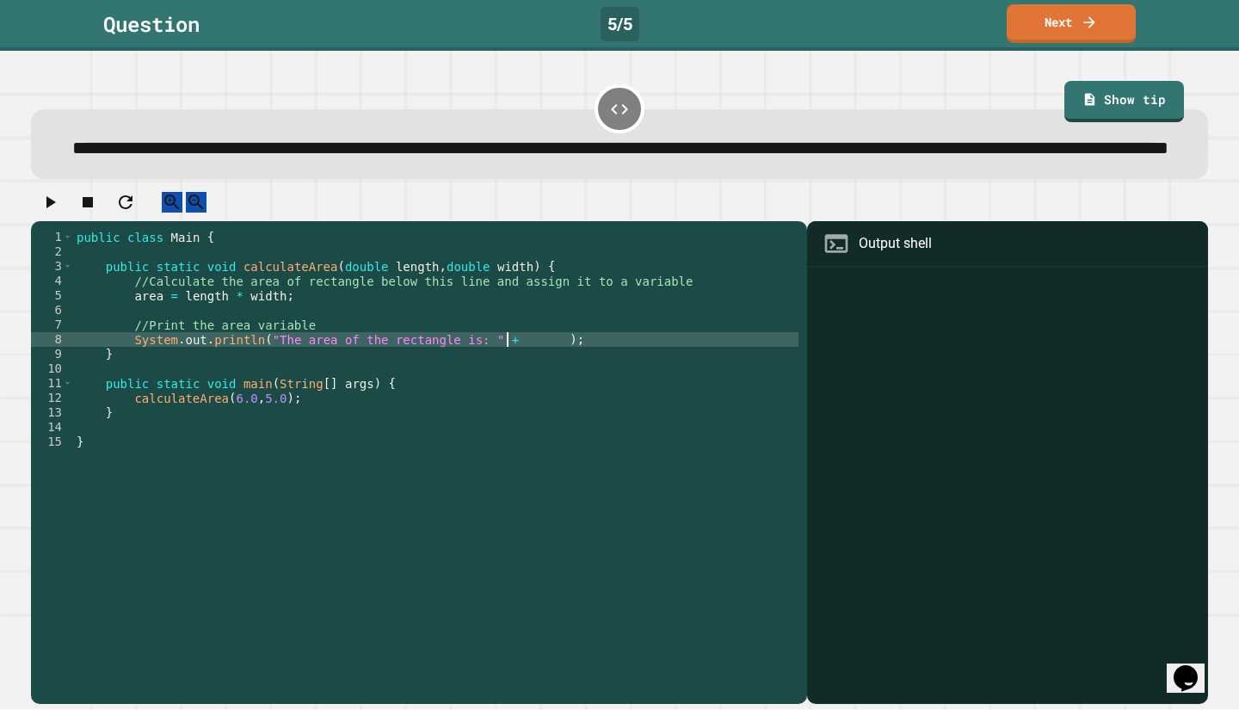
click at [509, 384] on div "public class Main { public static void calculateArea ( double length , double w…" at bounding box center [435, 435] width 725 height 410
click at [56, 208] on icon "button" at bounding box center [50, 202] width 9 height 12
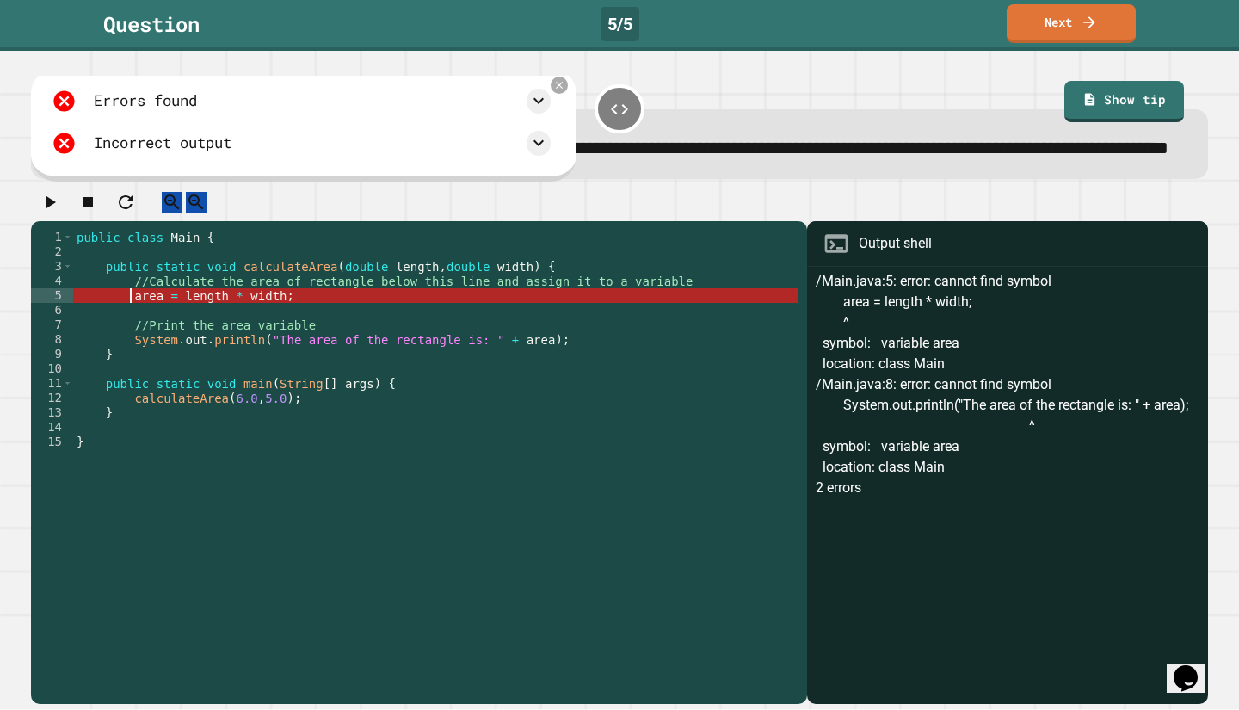
click at [131, 345] on div "public class Main { public static void calculateArea ( double length , double w…" at bounding box center [435, 435] width 725 height 410
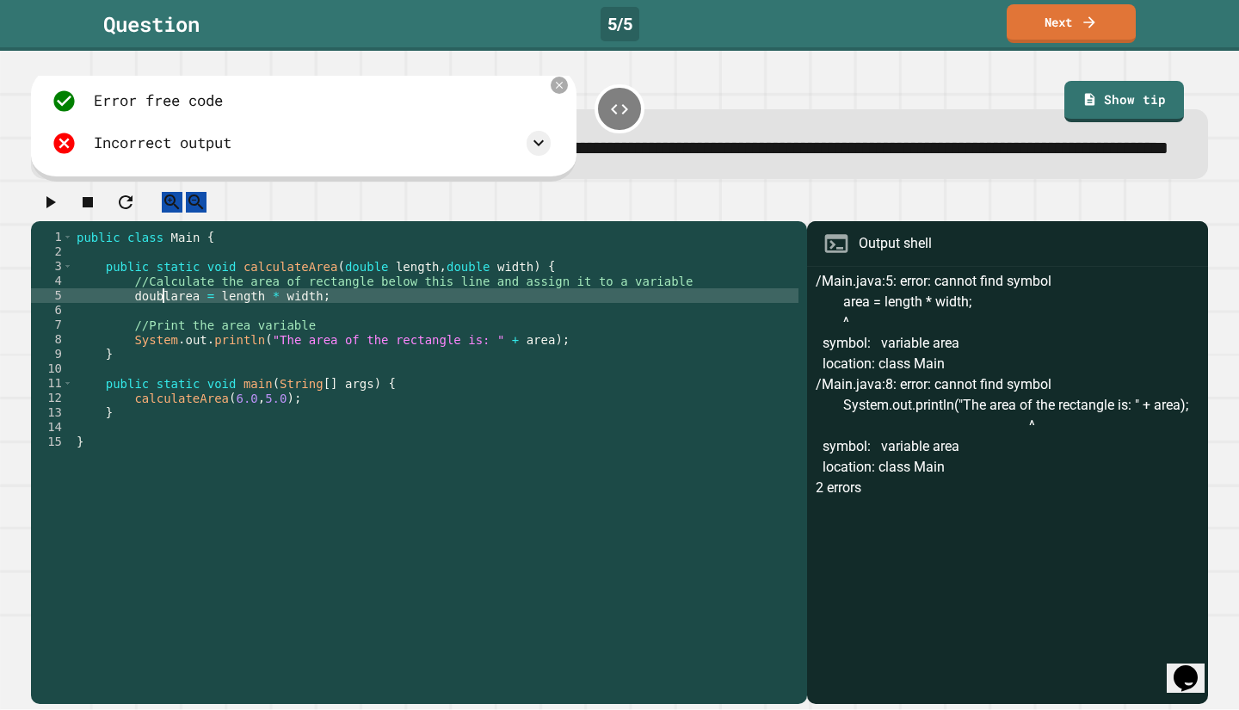
scroll to position [0, 7]
type textarea "**********"
click at [48, 213] on button "button" at bounding box center [50, 203] width 21 height 22
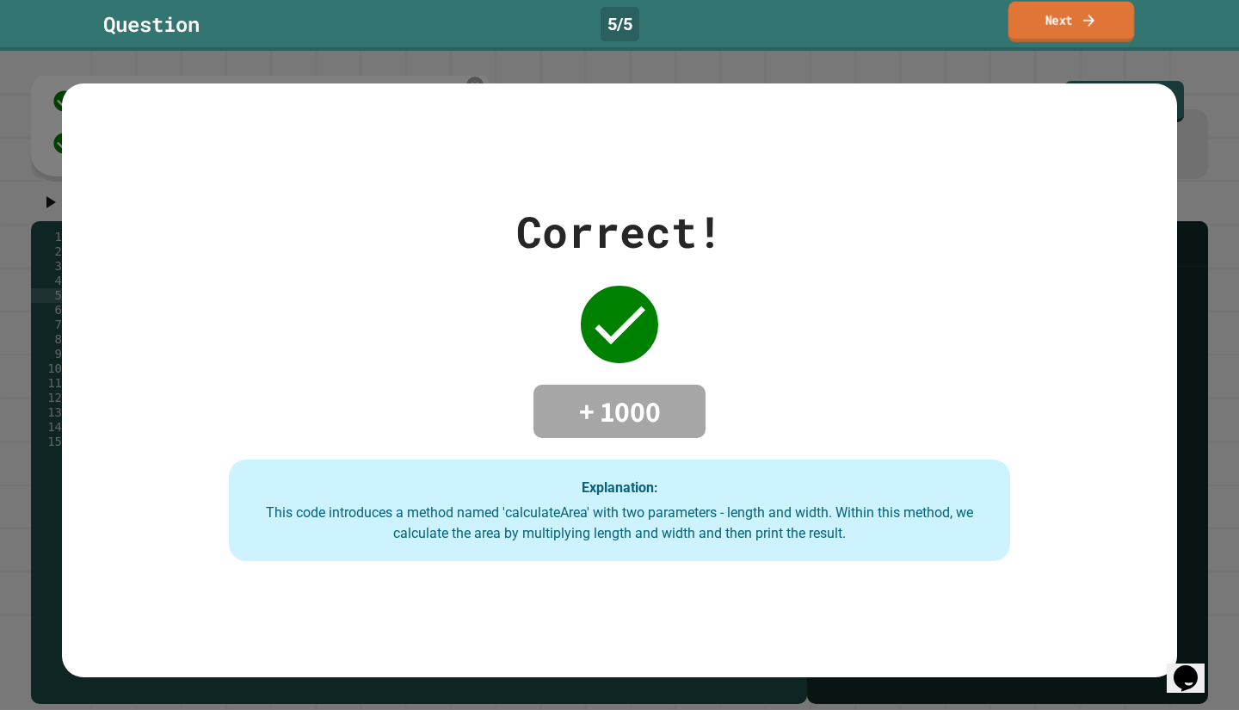
click at [1051, 30] on link "Next" at bounding box center [1071, 22] width 126 height 40
